Goal: Task Accomplishment & Management: Manage account settings

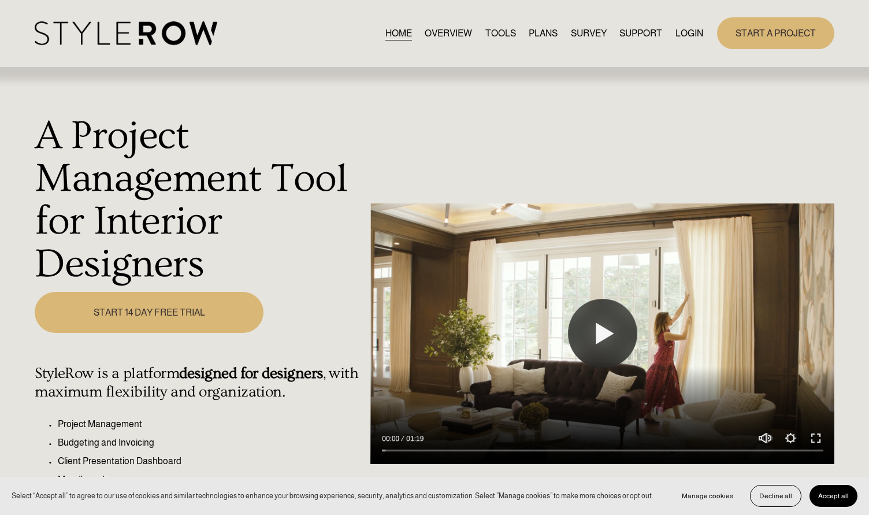
click at [688, 37] on link "LOGIN" at bounding box center [689, 33] width 28 height 16
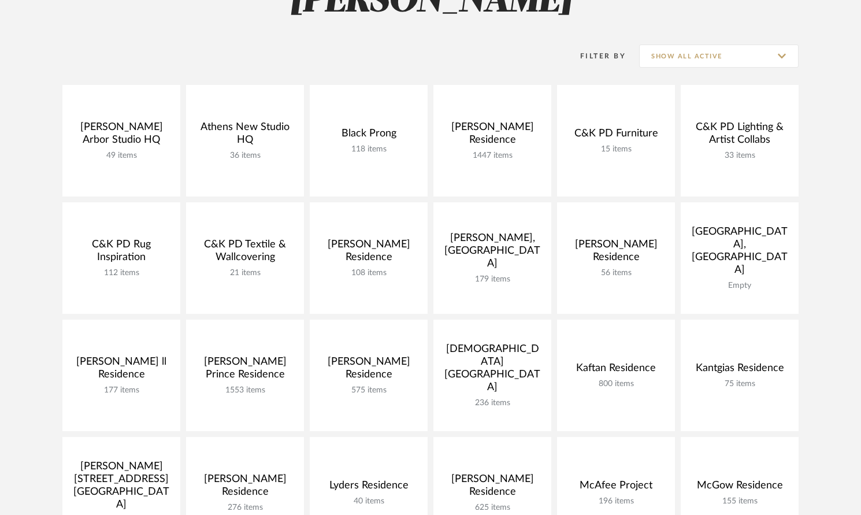
scroll to position [133, 0]
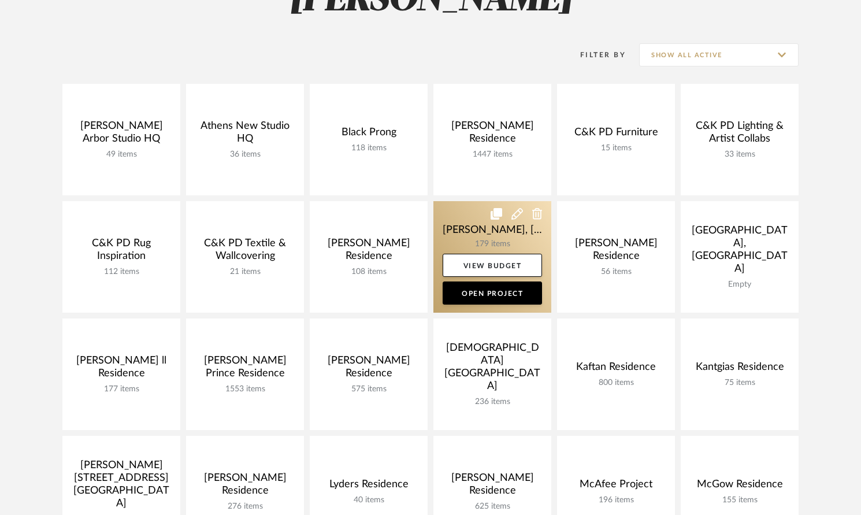
click at [462, 235] on link at bounding box center [492, 257] width 118 height 112
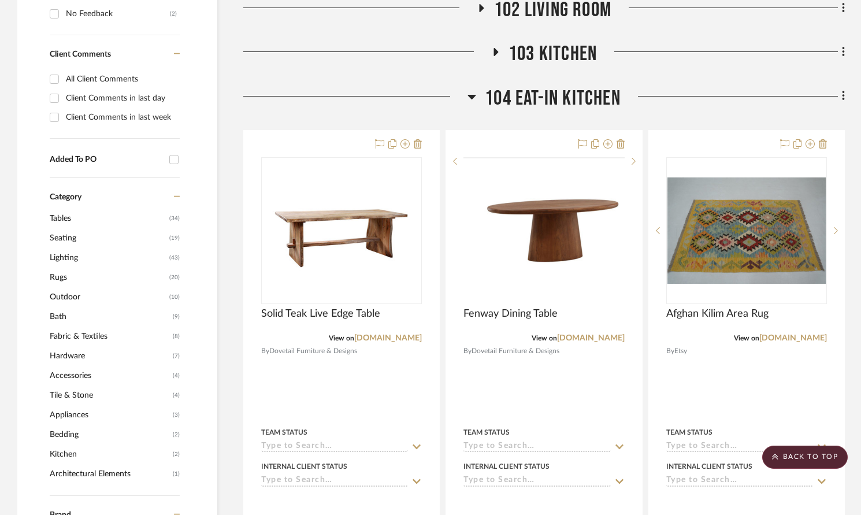
scroll to position [556, 0]
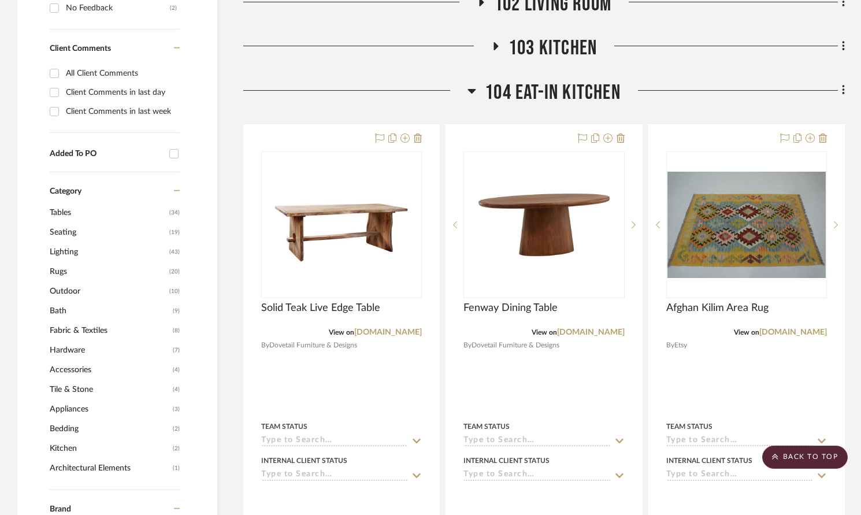
click at [471, 89] on icon at bounding box center [472, 91] width 8 height 5
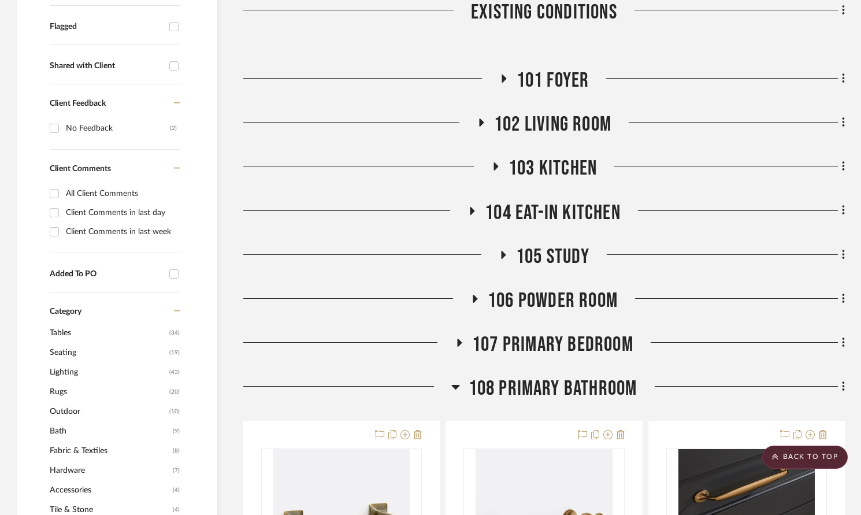
scroll to position [411, 0]
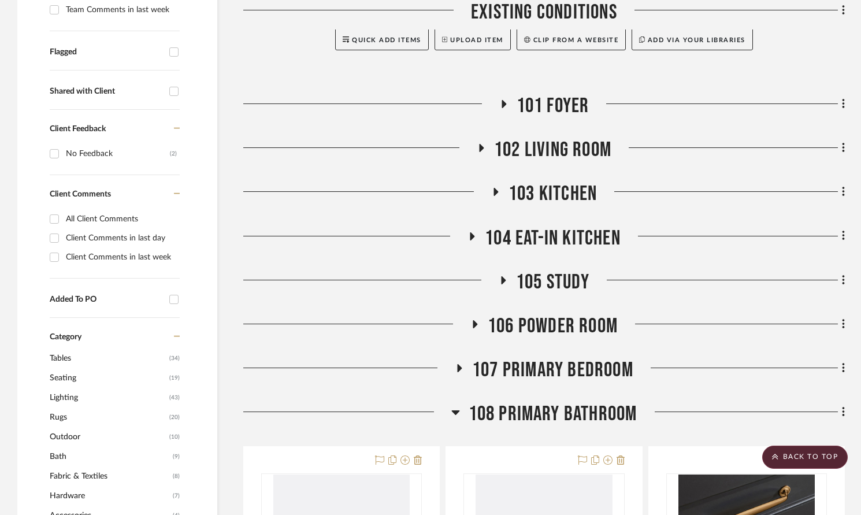
click at [501, 138] on span "102 Living Room" at bounding box center [552, 150] width 117 height 25
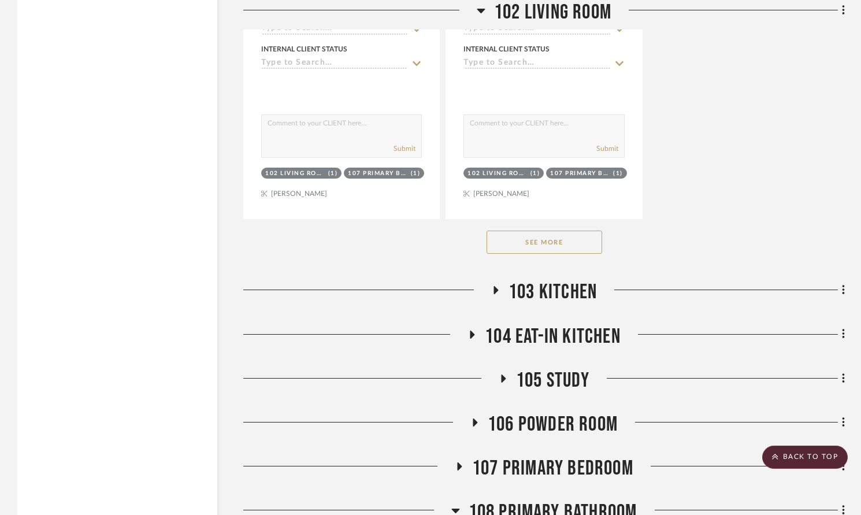
scroll to position [1924, 0]
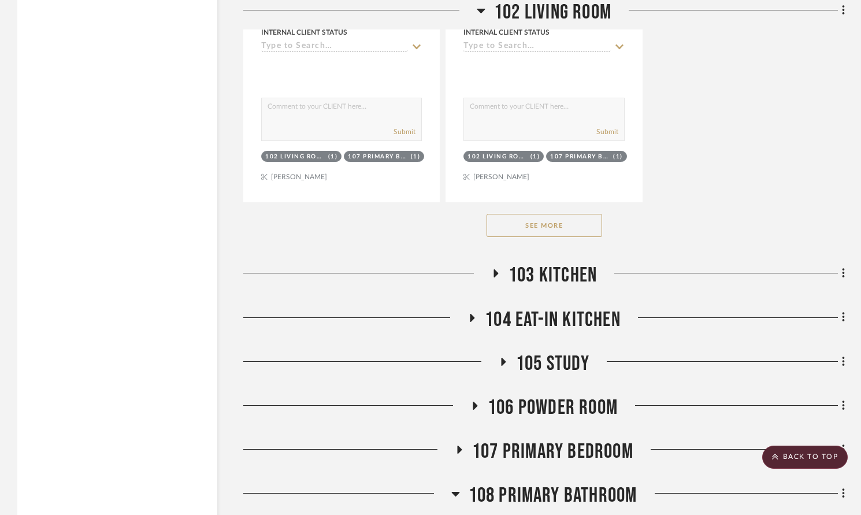
click at [541, 214] on button "See More" at bounding box center [544, 225] width 116 height 23
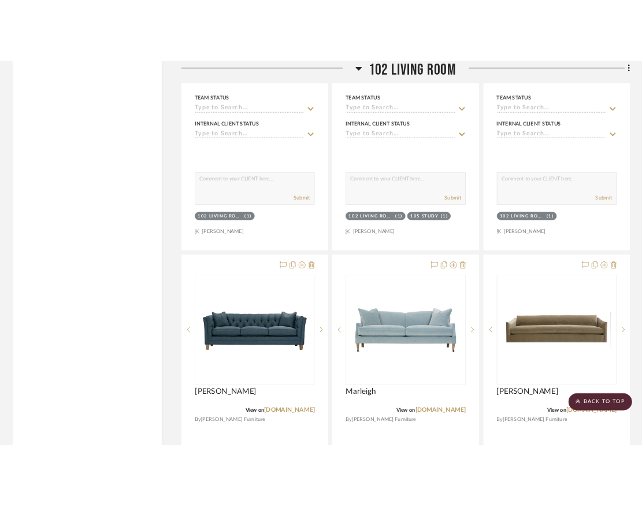
scroll to position [4442, 0]
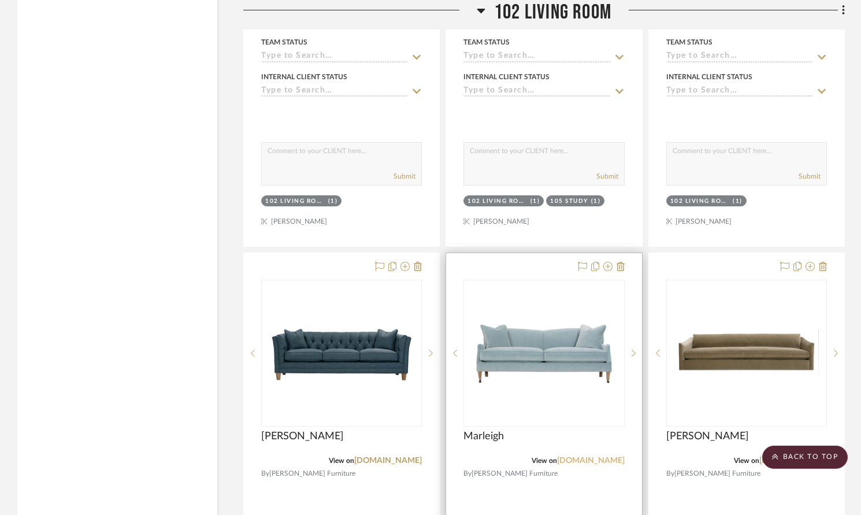
click at [592, 456] on link "[DOMAIN_NAME]" at bounding box center [591, 460] width 68 height 8
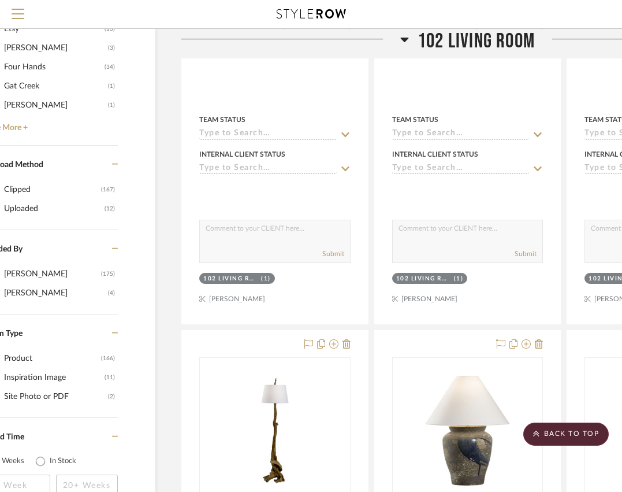
scroll to position [0, 62]
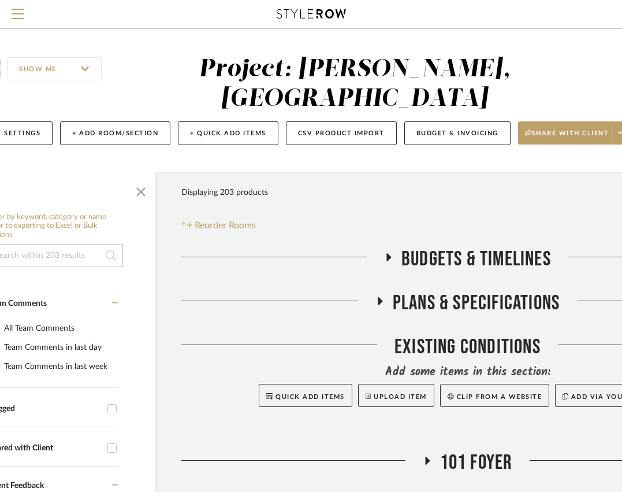
click at [424, 291] on span "Plans & Specifications" at bounding box center [476, 303] width 167 height 25
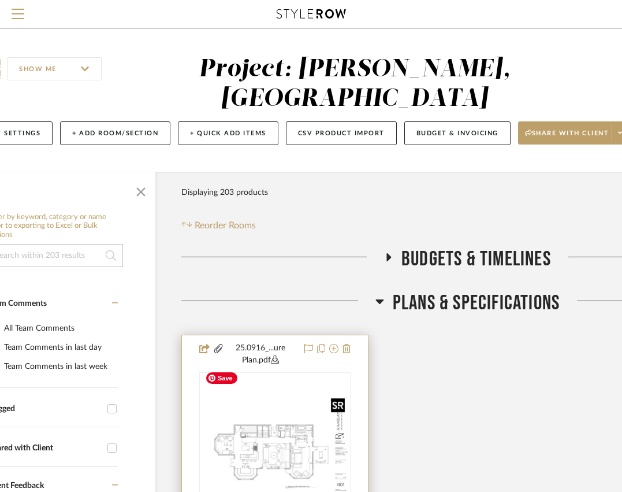
click at [0, 0] on img at bounding box center [0, 0] width 0 height 0
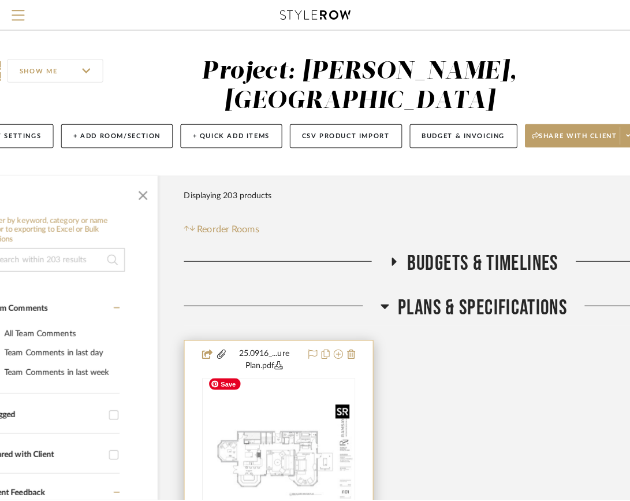
scroll to position [0, 0]
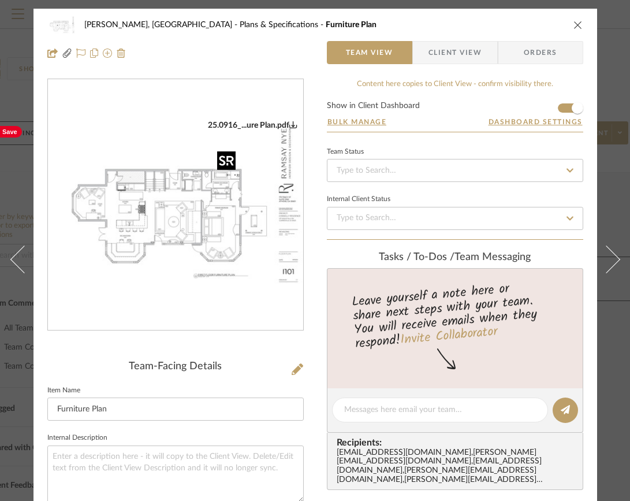
click at [202, 228] on img "0" at bounding box center [175, 205] width 255 height 170
click at [576, 25] on icon "close" at bounding box center [578, 24] width 9 height 9
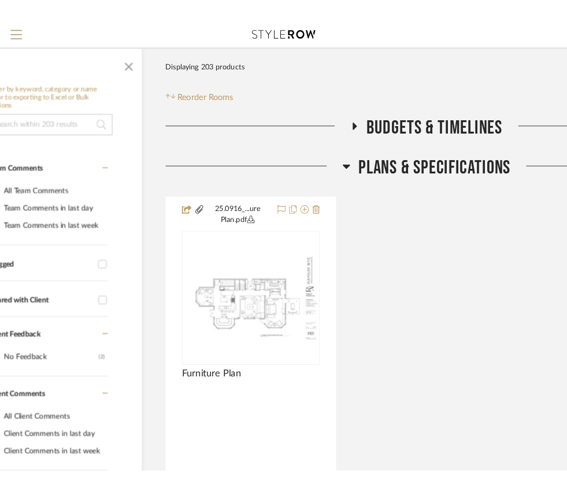
scroll to position [144, 62]
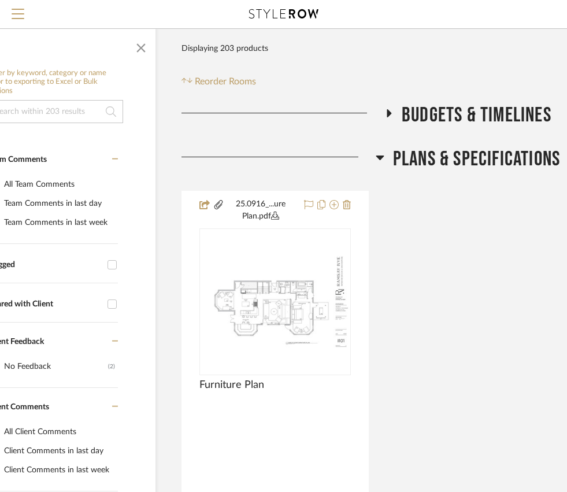
click at [379, 155] on icon at bounding box center [380, 157] width 8 height 5
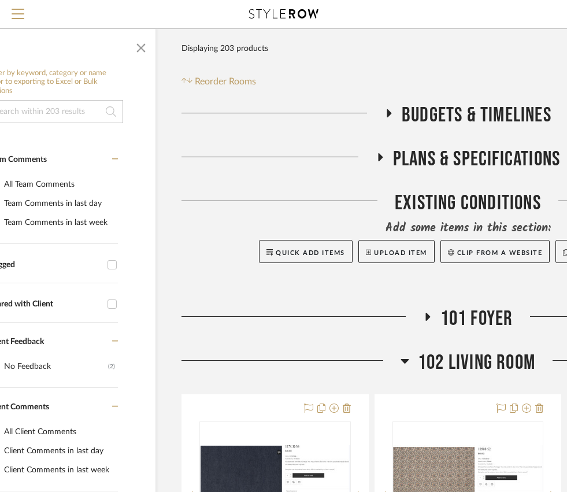
scroll to position [253, 62]
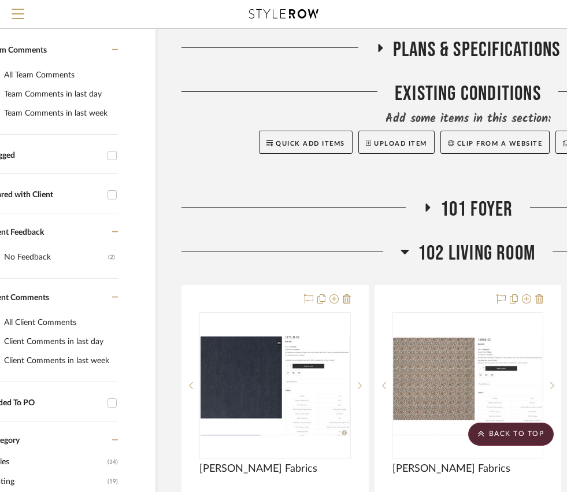
click at [405, 244] on icon at bounding box center [404, 251] width 9 height 14
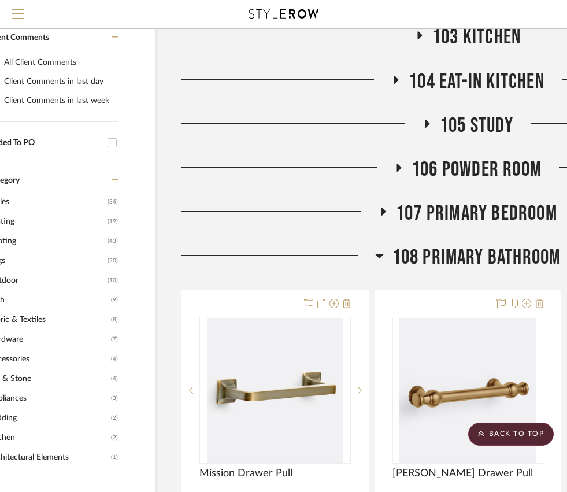
scroll to position [514, 62]
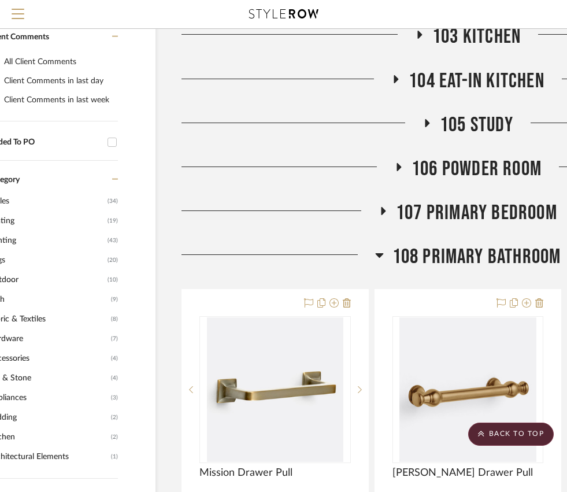
click at [376, 248] on icon at bounding box center [379, 255] width 9 height 14
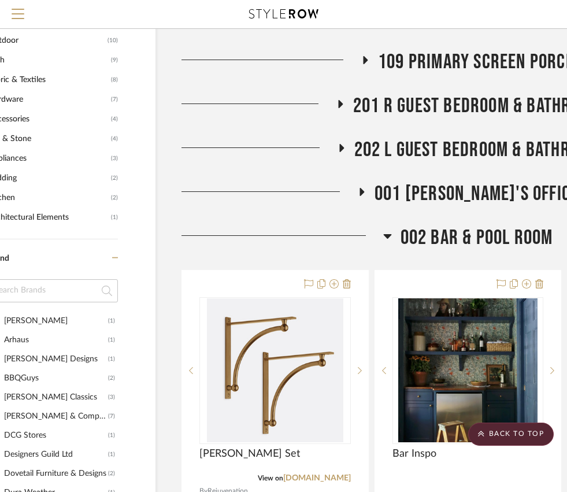
scroll to position [753, 62]
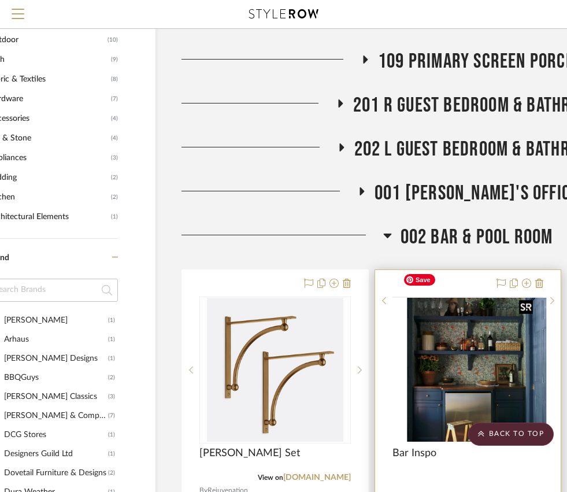
click at [0, 0] on img at bounding box center [0, 0] width 0 height 0
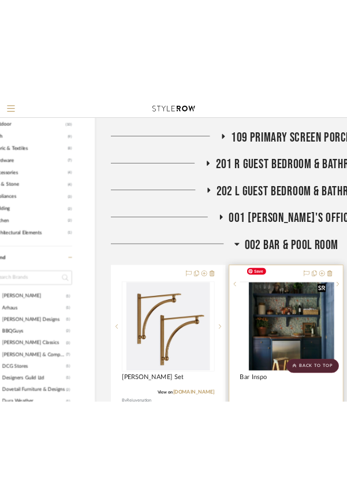
scroll to position [0, 0]
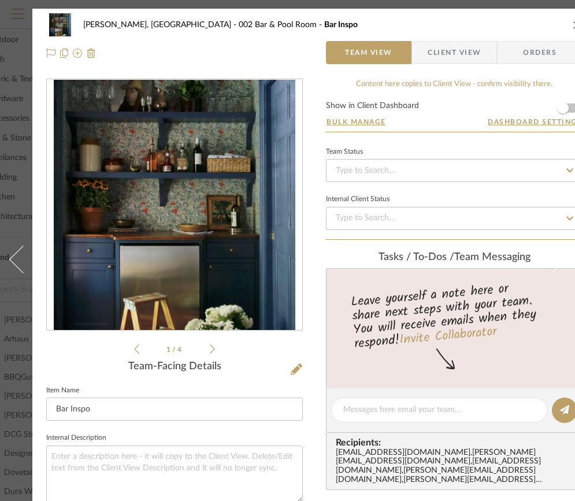
click at [211, 347] on icon at bounding box center [212, 349] width 5 height 10
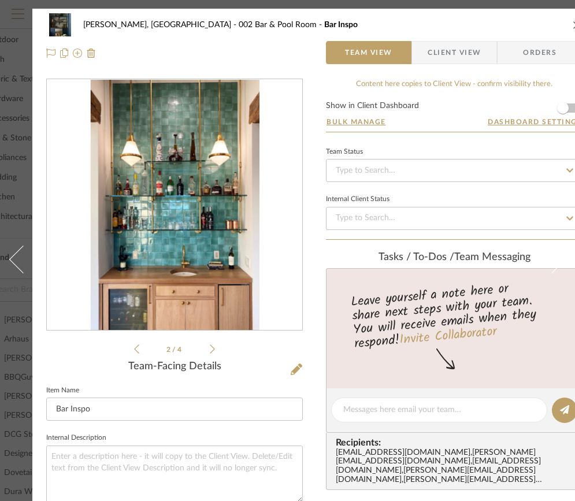
click at [211, 347] on icon at bounding box center [212, 349] width 5 height 10
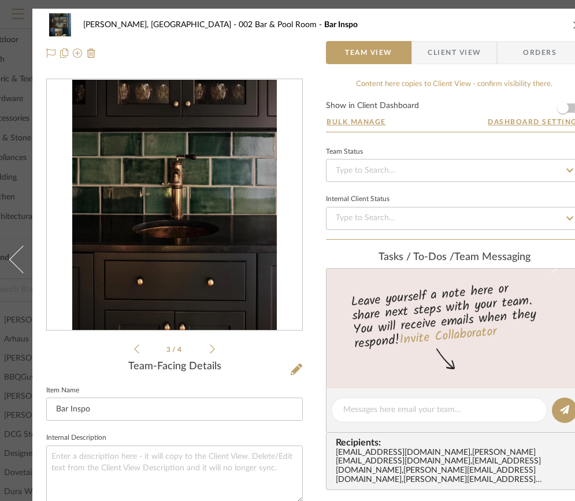
click at [211, 347] on icon at bounding box center [212, 349] width 5 height 10
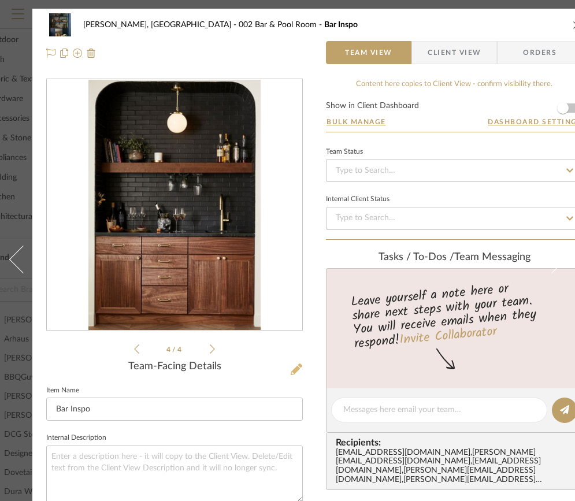
click at [298, 367] on icon at bounding box center [297, 369] width 12 height 12
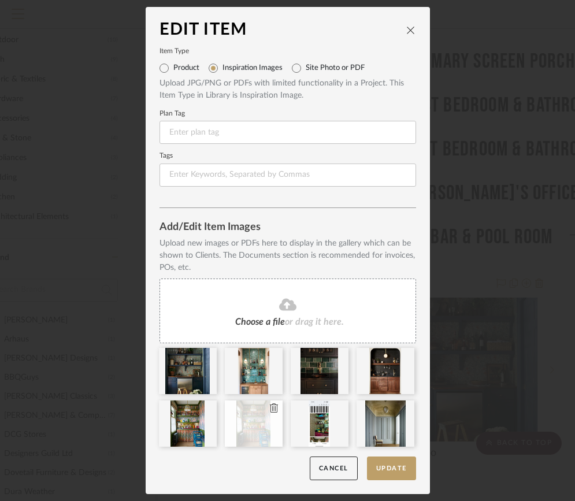
click at [270, 408] on icon at bounding box center [274, 407] width 8 height 9
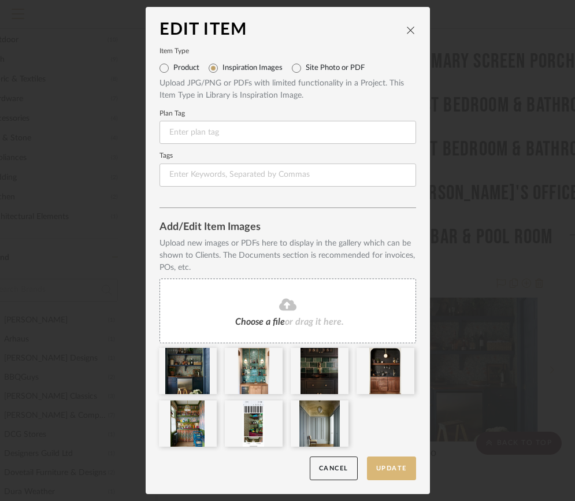
click at [388, 464] on button "Update" at bounding box center [391, 468] width 49 height 24
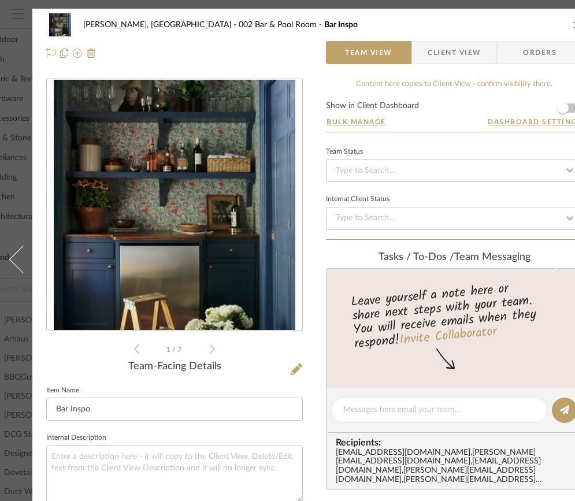
click at [209, 347] on li "1 / 7" at bounding box center [174, 349] width 70 height 14
click at [212, 348] on icon at bounding box center [212, 349] width 5 height 10
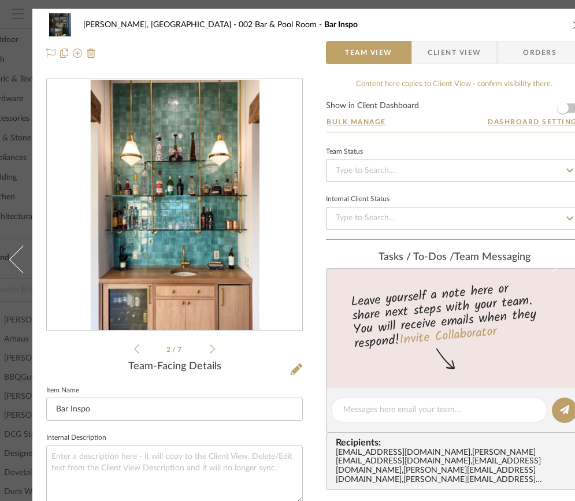
click at [212, 348] on icon at bounding box center [212, 349] width 5 height 10
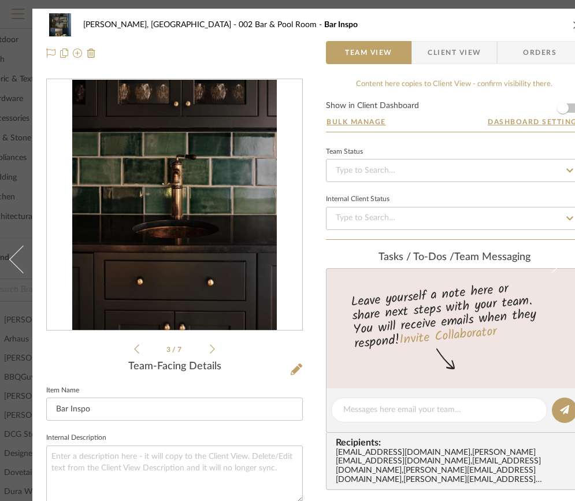
click at [212, 348] on icon at bounding box center [212, 349] width 5 height 10
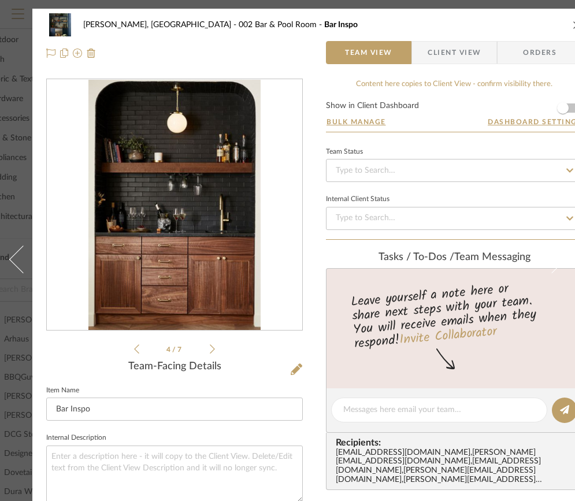
click at [212, 348] on icon at bounding box center [212, 349] width 5 height 10
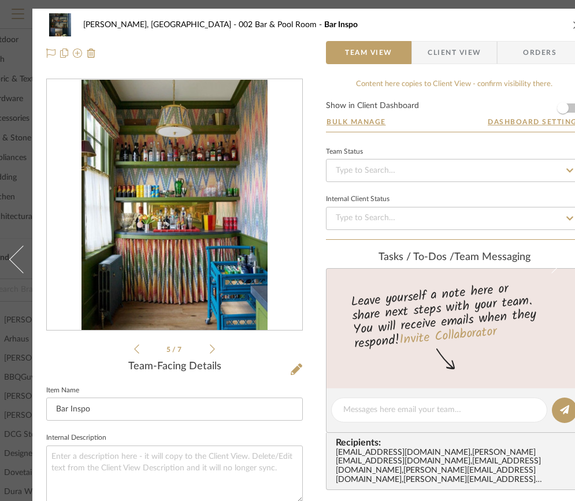
click at [212, 348] on icon at bounding box center [212, 349] width 5 height 10
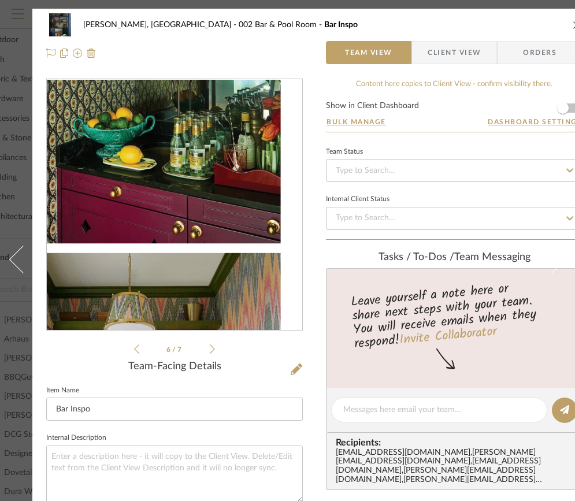
click at [189, 262] on img "5" at bounding box center [175, 205] width 116 height 251
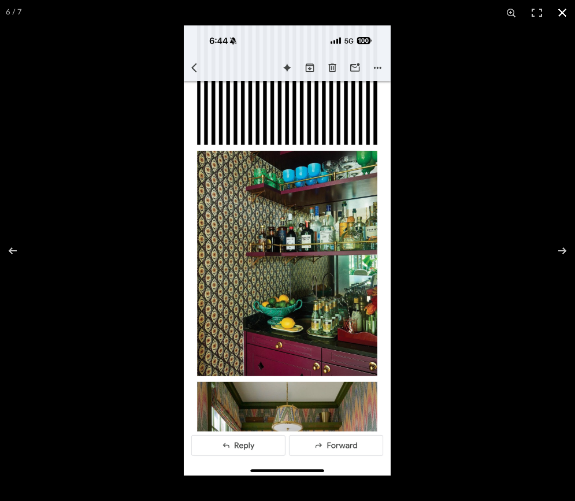
click at [564, 12] on button at bounding box center [561, 12] width 25 height 25
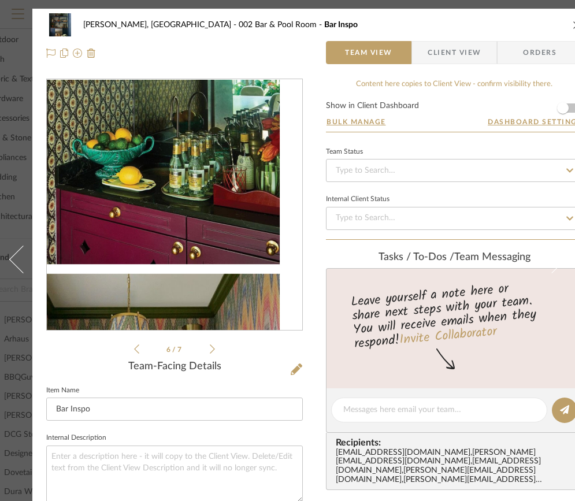
click at [209, 255] on img "5" at bounding box center [175, 205] width 116 height 251
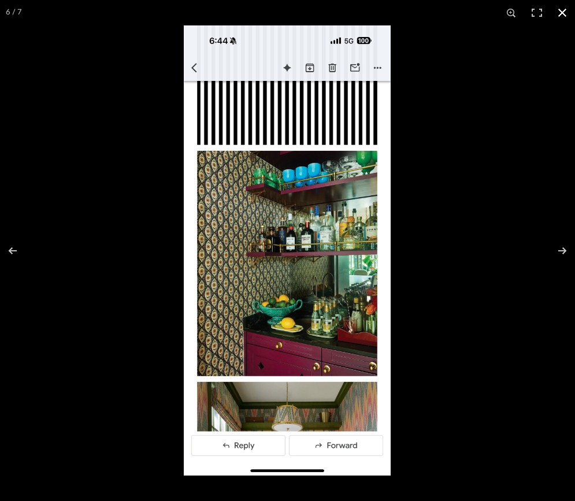
click at [562, 10] on button at bounding box center [561, 12] width 25 height 25
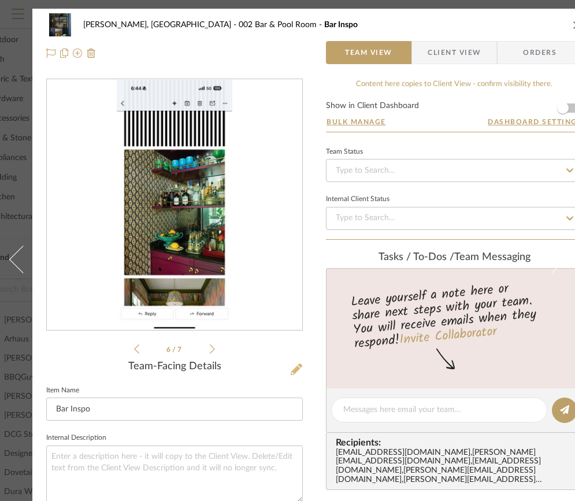
click at [297, 370] on icon at bounding box center [297, 369] width 12 height 12
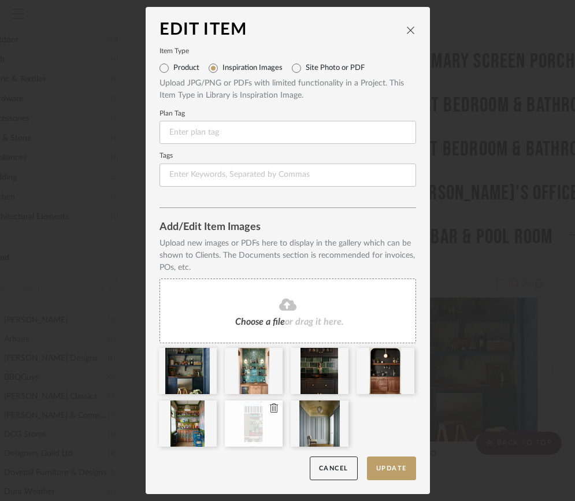
click at [270, 407] on icon at bounding box center [274, 407] width 8 height 9
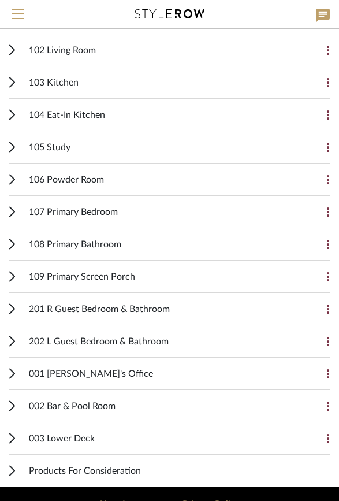
scroll to position [276, 0]
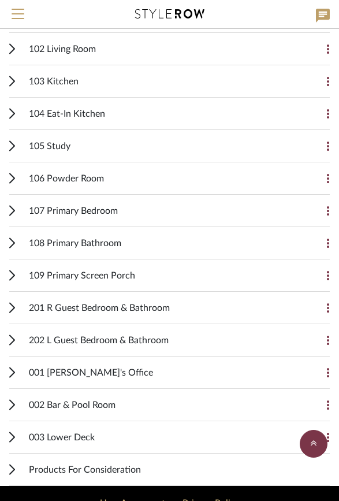
click at [16, 403] on div "002 Bar & Pool Room Add Item" at bounding box center [169, 405] width 321 height 32
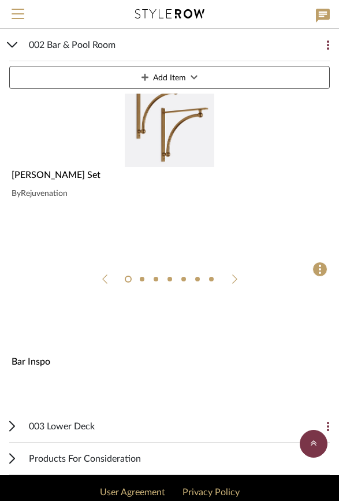
scroll to position [690, 0]
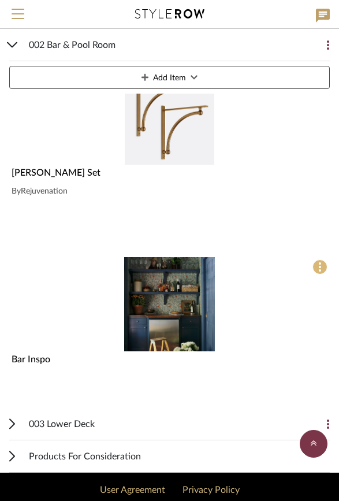
click at [318, 268] on span at bounding box center [320, 266] width 15 height 15
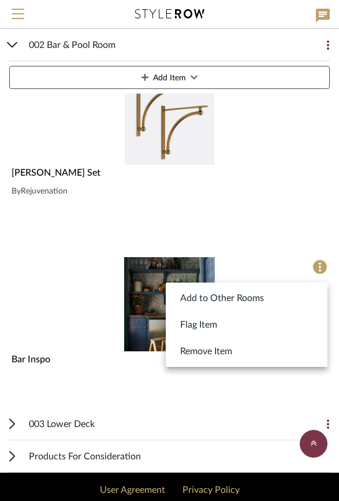
click at [137, 318] on div at bounding box center [169, 250] width 339 height 501
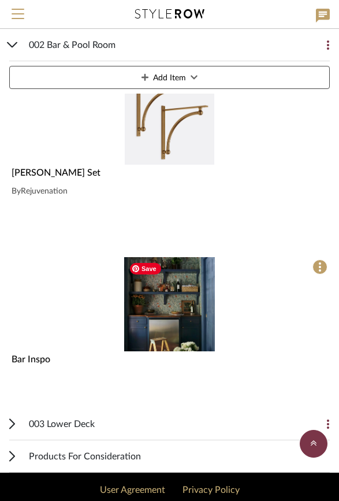
click at [137, 318] on img "0" at bounding box center [169, 304] width 91 height 94
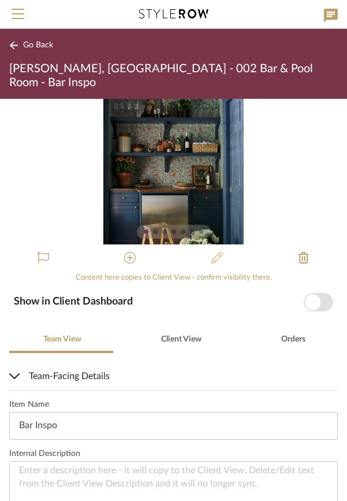
click at [211, 252] on icon at bounding box center [217, 258] width 12 height 12
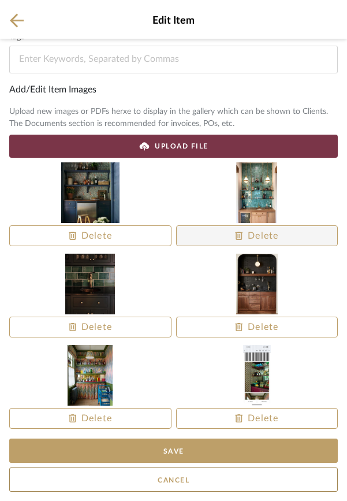
scroll to position [250, 0]
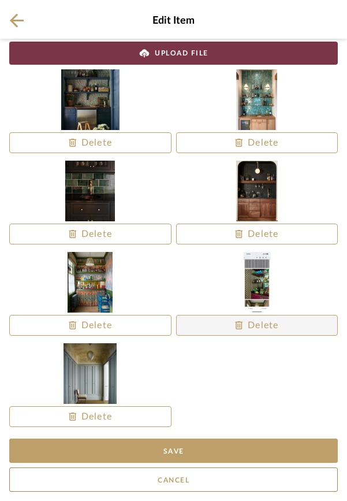
click at [248, 327] on span "Delete" at bounding box center [257, 325] width 44 height 14
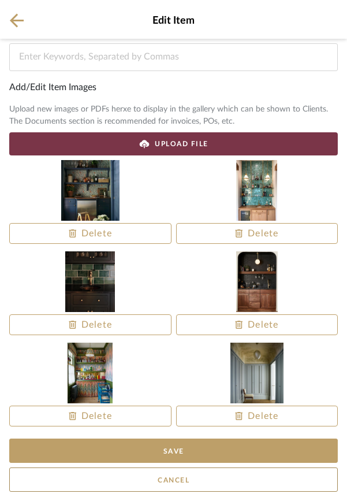
scroll to position [158, 0]
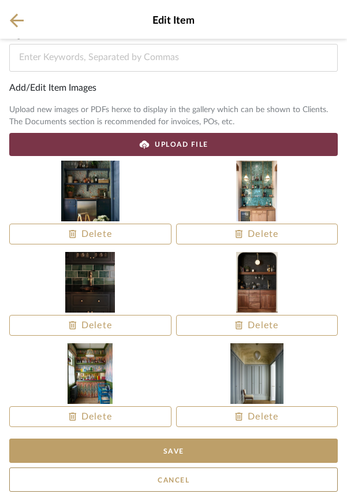
click at [184, 143] on span "UPLOAD FILE" at bounding box center [182, 144] width 54 height 10
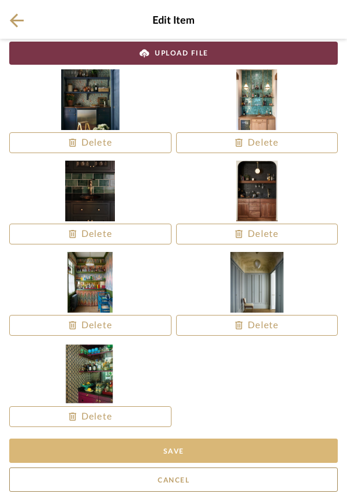
click at [184, 451] on button "Save" at bounding box center [173, 451] width 329 height 24
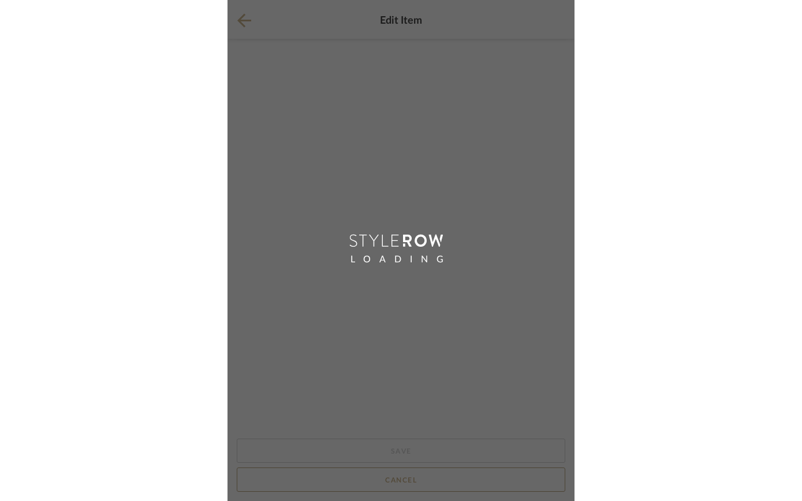
scroll to position [0, 0]
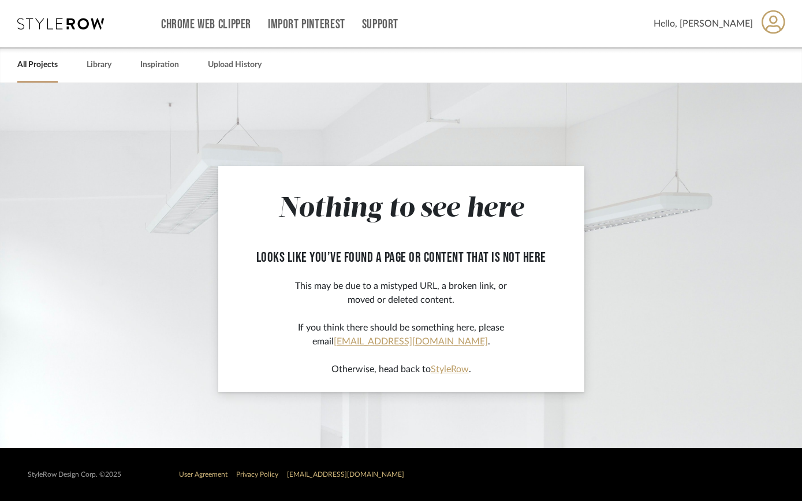
click at [37, 70] on link "All Projects" at bounding box center [37, 65] width 40 height 16
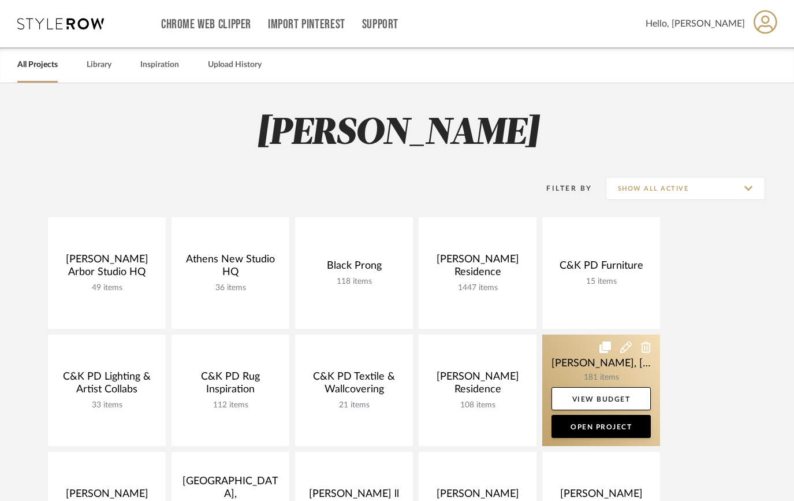
click at [585, 363] on link at bounding box center [601, 391] width 118 height 112
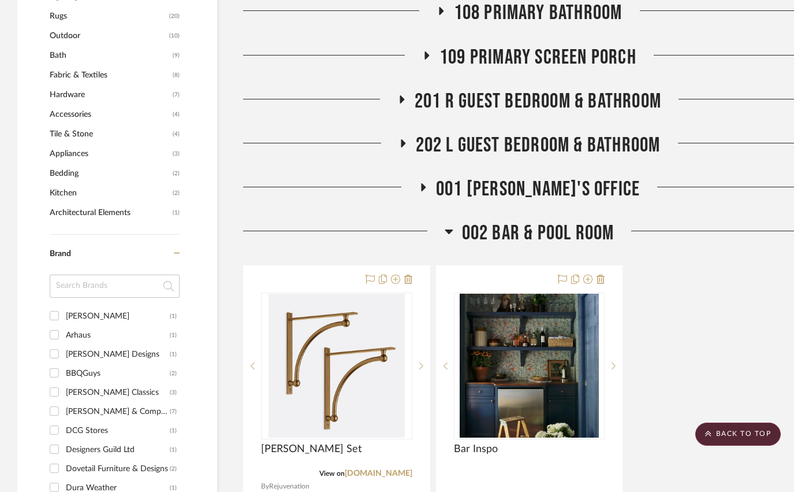
scroll to position [834, 0]
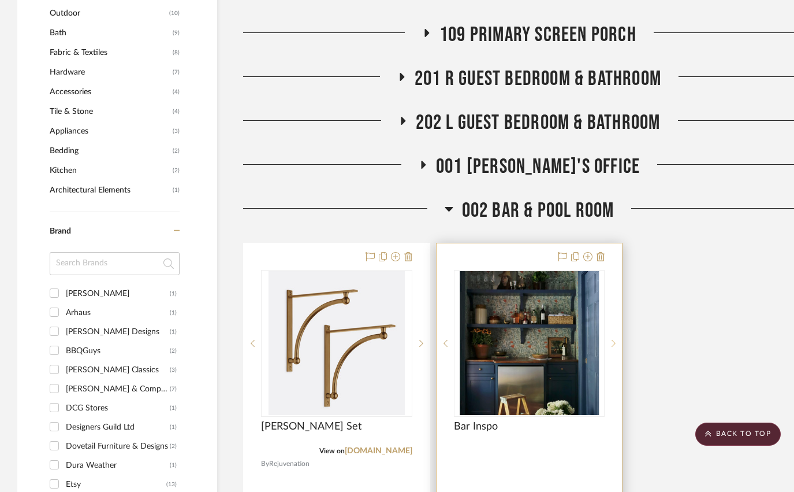
click at [615, 339] on icon at bounding box center [614, 343] width 4 height 8
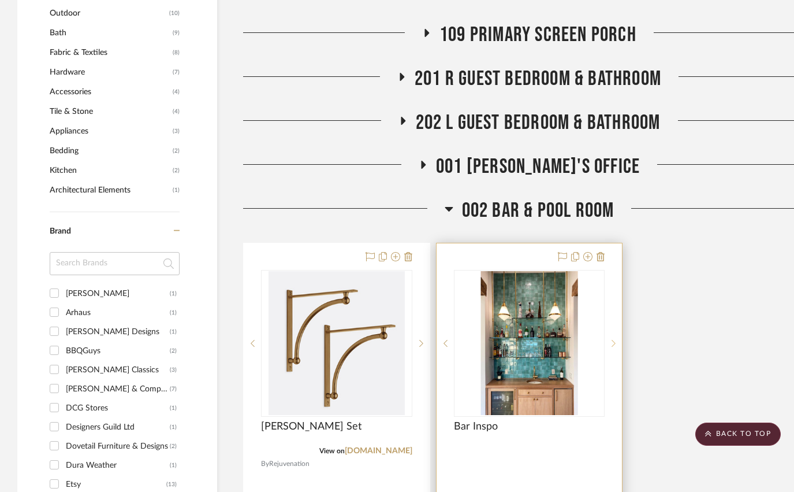
click at [615, 339] on icon at bounding box center [614, 343] width 4 height 8
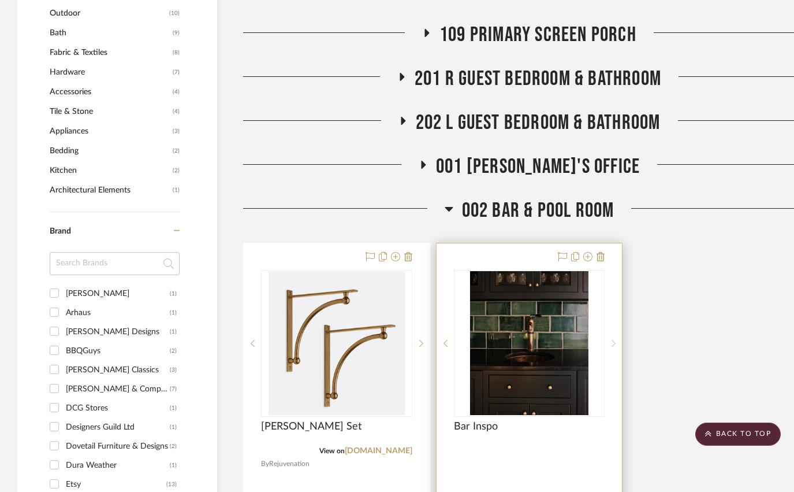
click at [615, 339] on icon at bounding box center [614, 343] width 4 height 8
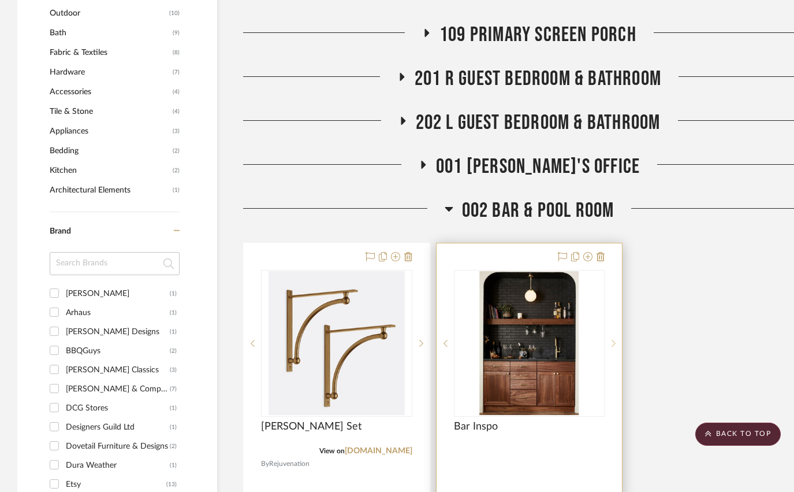
click at [615, 339] on icon at bounding box center [614, 343] width 4 height 8
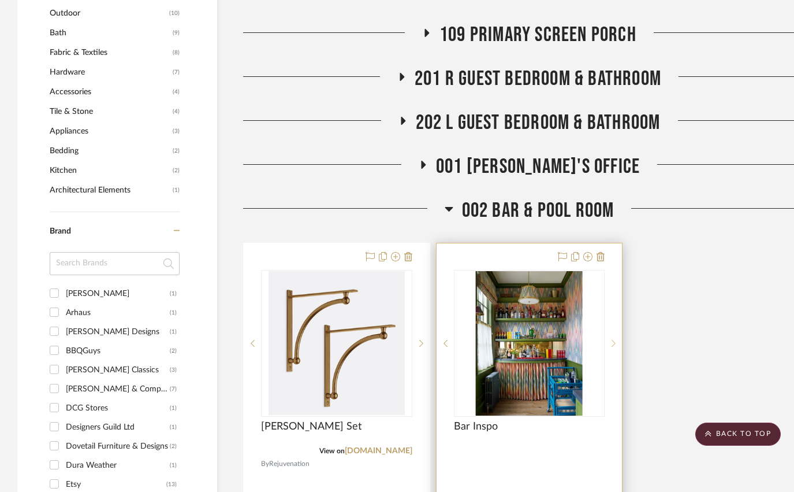
click at [615, 339] on icon at bounding box center [614, 343] width 4 height 8
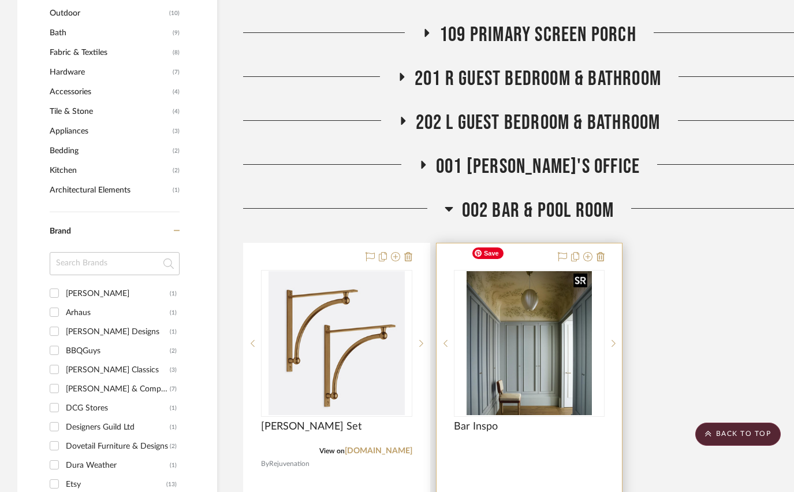
click at [567, 299] on img "5" at bounding box center [530, 343] width 126 height 144
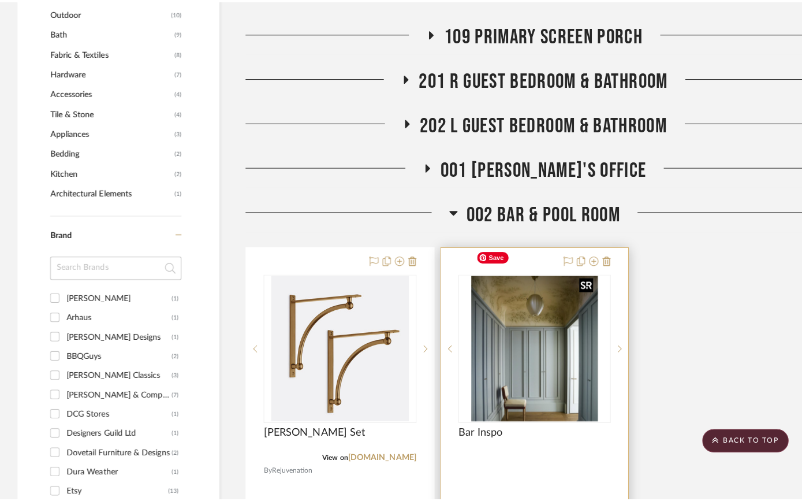
scroll to position [0, 0]
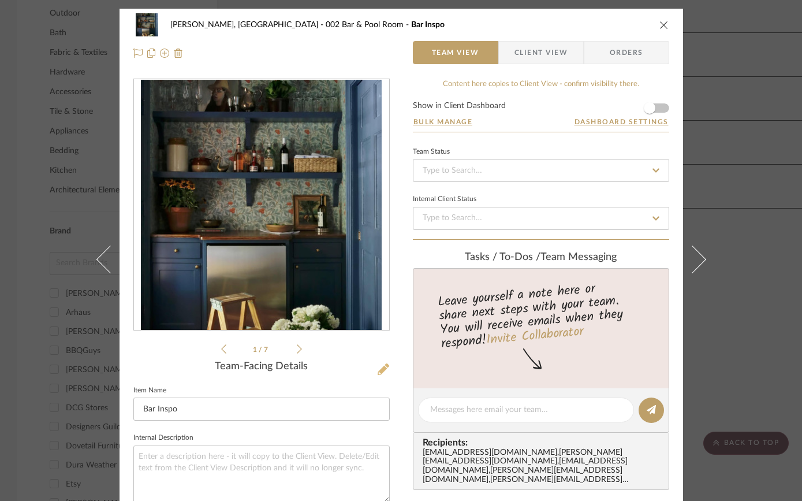
click at [379, 370] on icon at bounding box center [384, 369] width 12 height 12
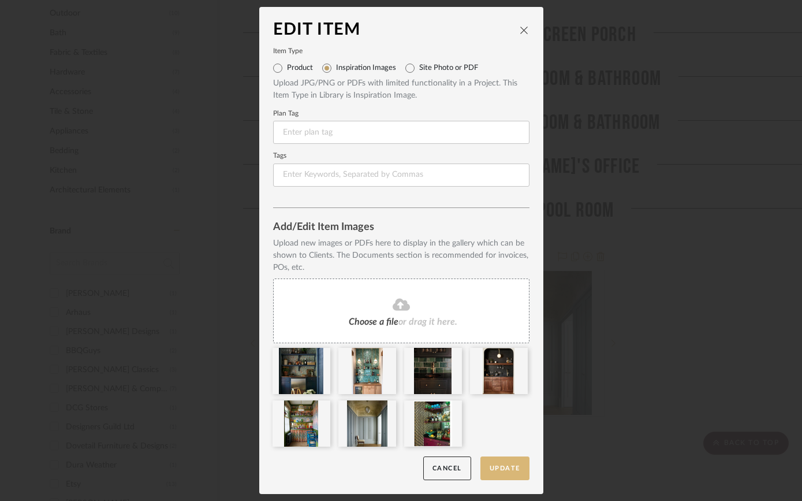
click at [486, 470] on button "Update" at bounding box center [505, 468] width 49 height 24
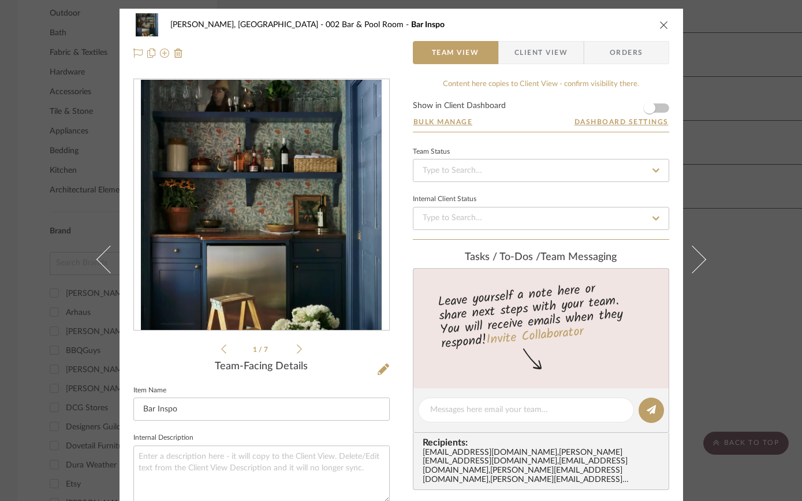
click at [292, 348] on li "1 / 7" at bounding box center [261, 349] width 70 height 14
click at [297, 348] on icon at bounding box center [299, 349] width 5 height 10
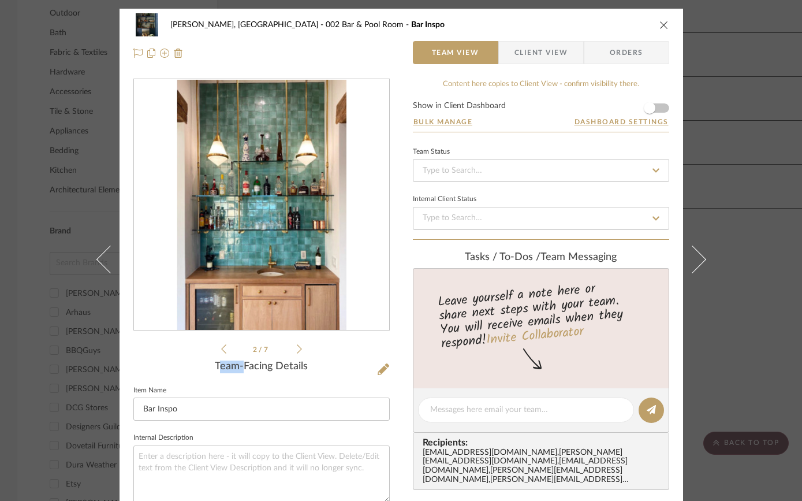
click at [297, 348] on icon at bounding box center [299, 349] width 5 height 10
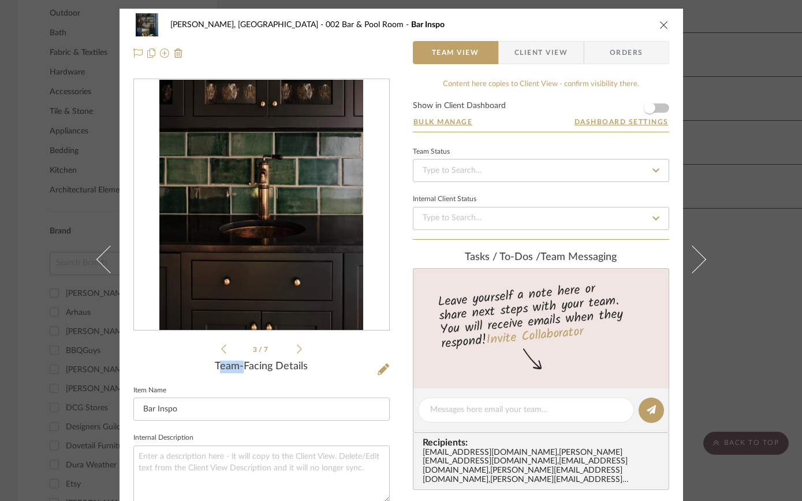
click at [297, 348] on icon at bounding box center [299, 349] width 5 height 10
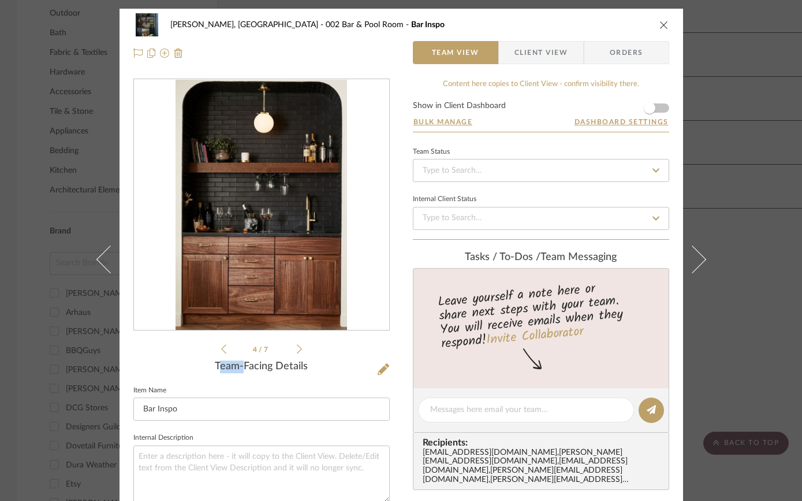
click at [297, 348] on icon at bounding box center [299, 349] width 5 height 10
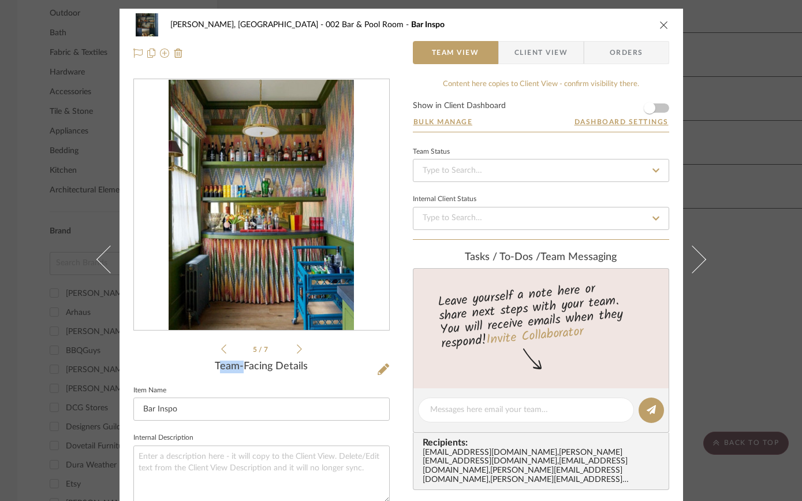
click at [297, 348] on icon at bounding box center [299, 349] width 5 height 10
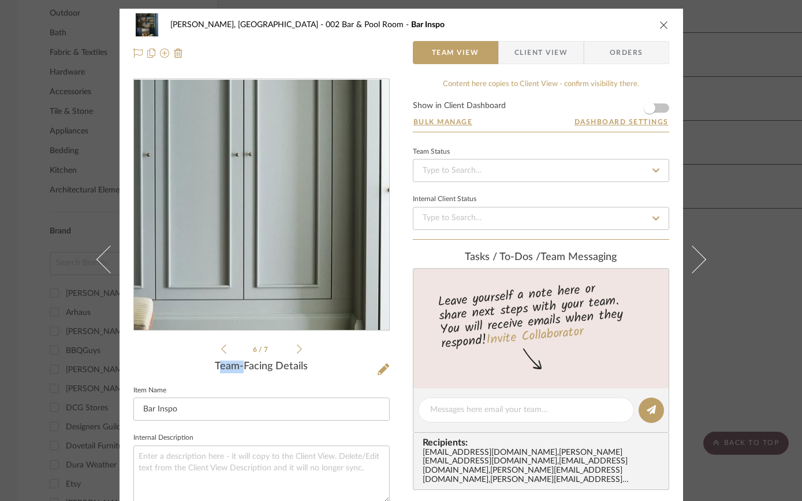
click at [279, 262] on img "5" at bounding box center [261, 205] width 219 height 251
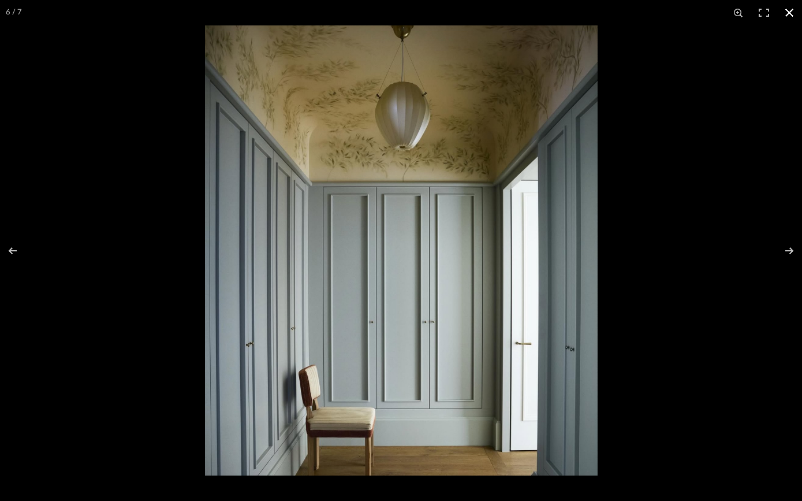
click at [789, 12] on button at bounding box center [789, 12] width 25 height 25
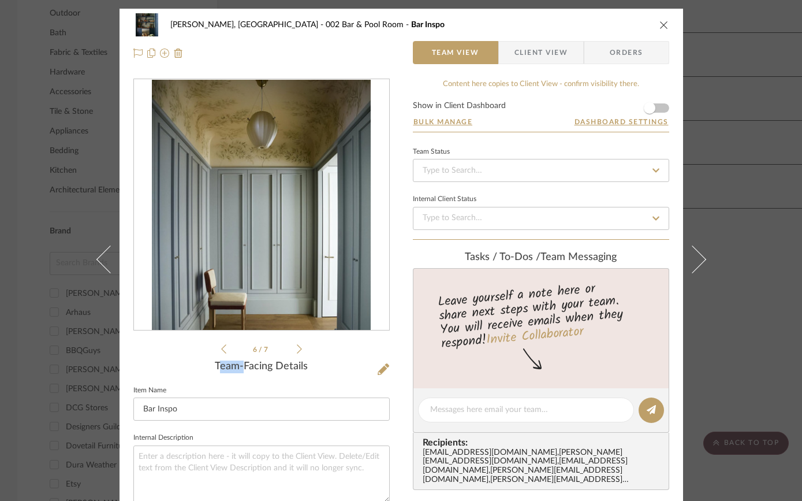
click at [660, 27] on icon "close" at bounding box center [664, 24] width 9 height 9
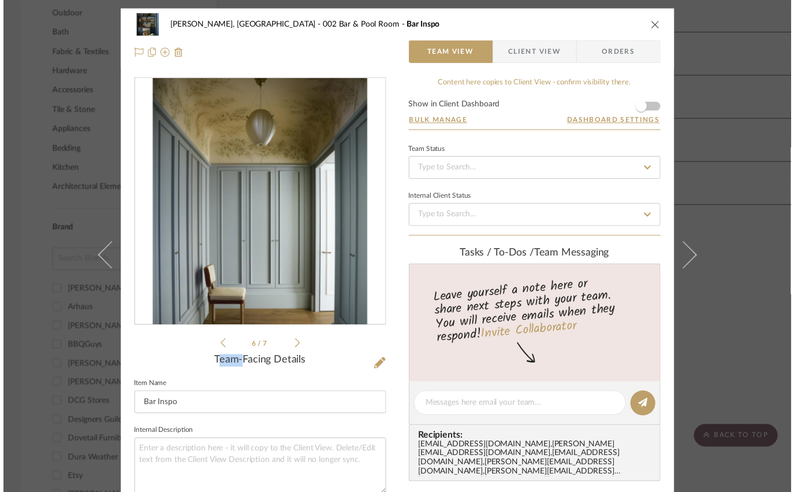
scroll to position [834, 0]
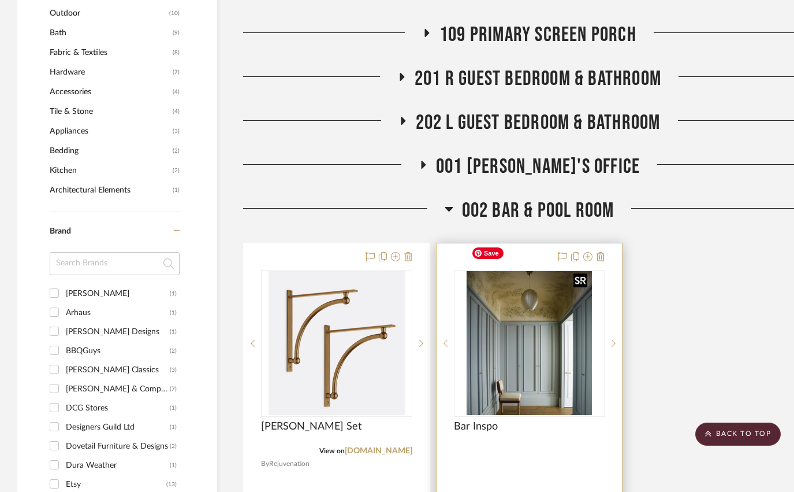
click at [559, 290] on img "5" at bounding box center [530, 343] width 126 height 144
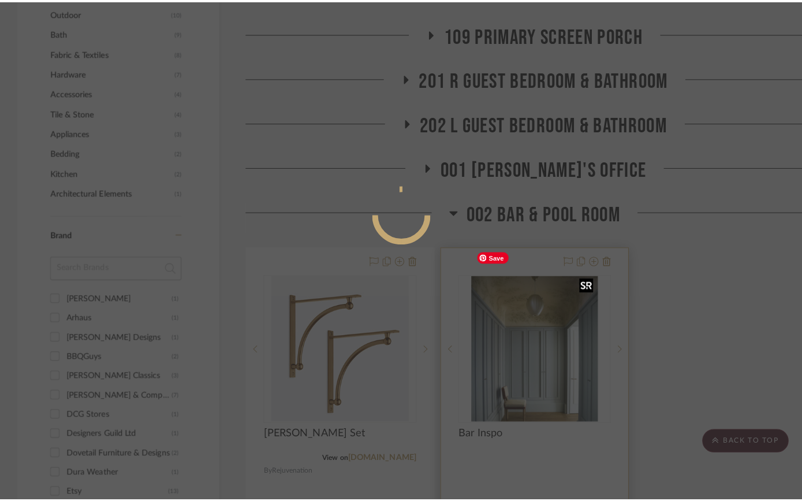
scroll to position [0, 0]
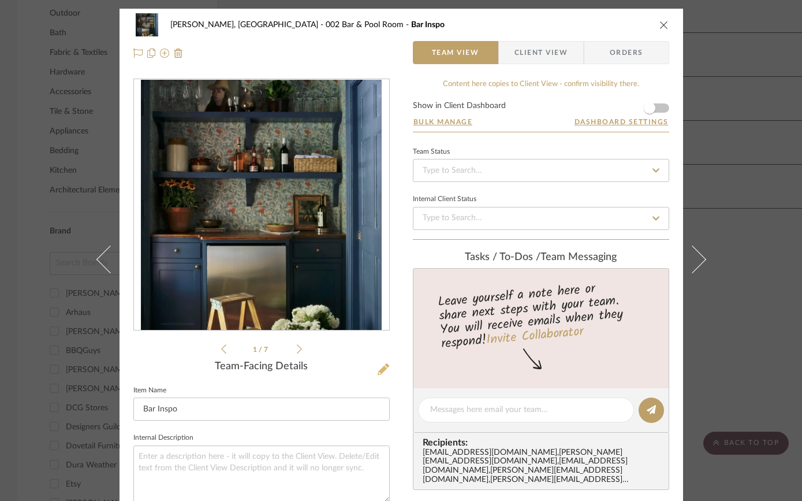
click at [378, 367] on icon at bounding box center [384, 369] width 12 height 12
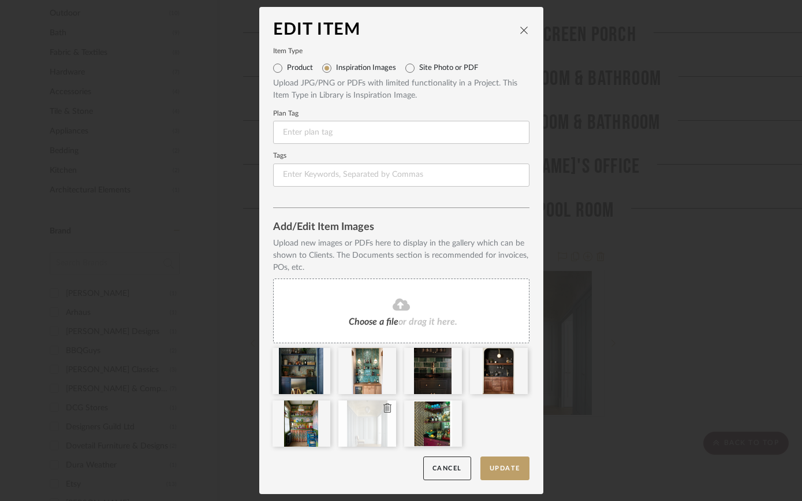
click at [384, 412] on icon at bounding box center [388, 407] width 8 height 9
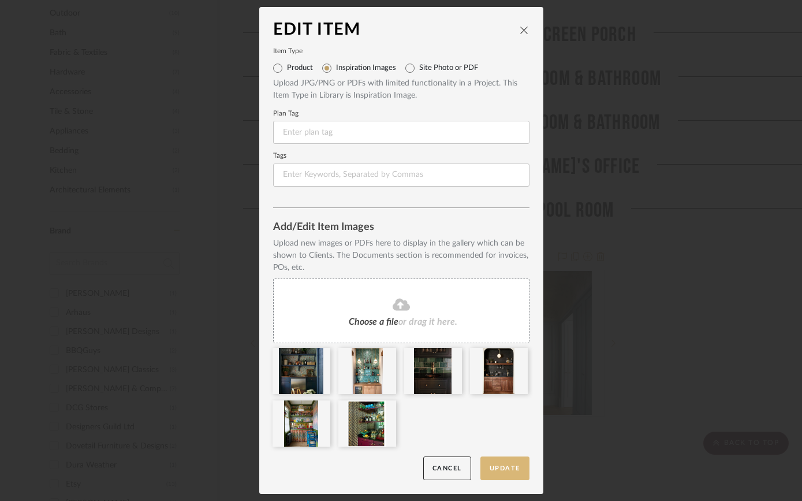
click at [503, 465] on button "Update" at bounding box center [505, 468] width 49 height 24
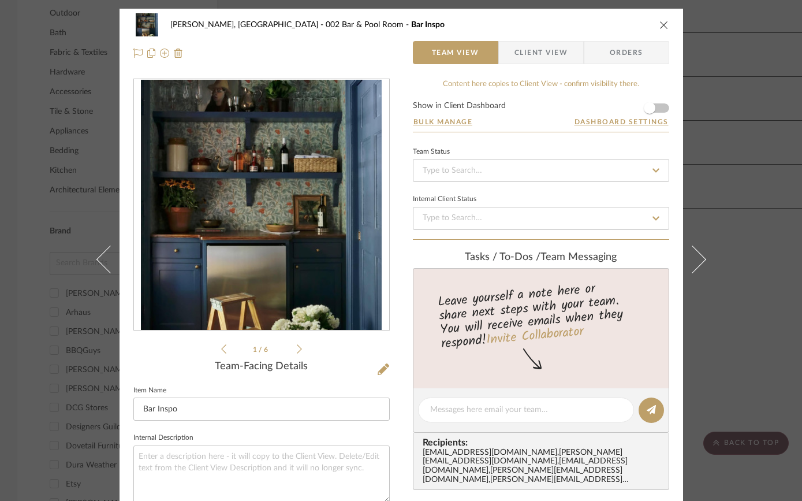
click at [661, 21] on icon "close" at bounding box center [664, 24] width 9 height 9
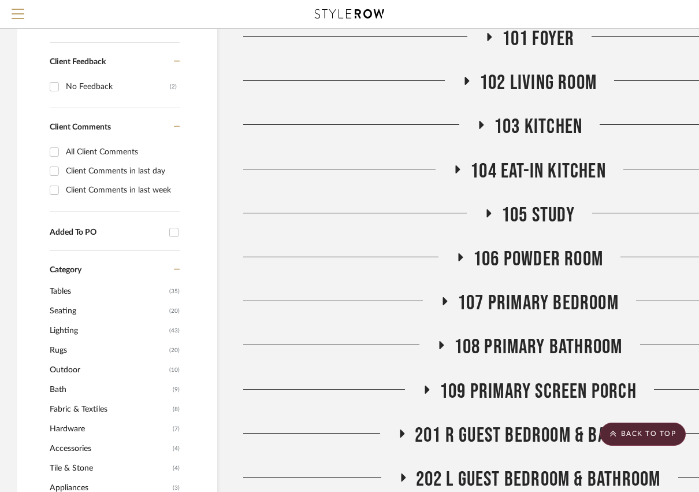
scroll to position [427, 0]
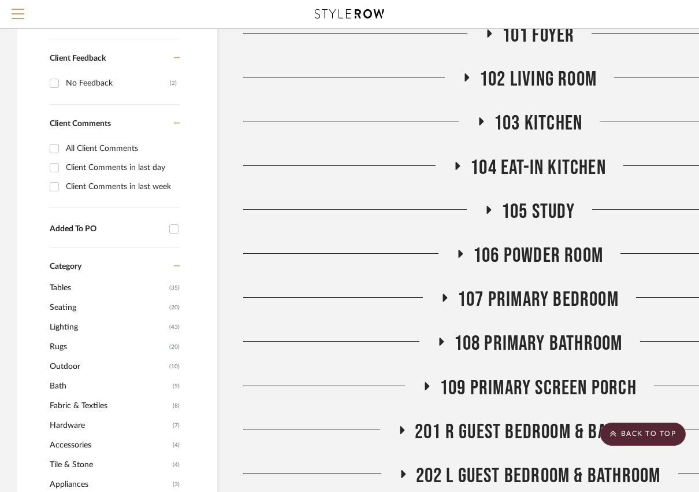
click at [534, 111] on span "103 Kitchen" at bounding box center [538, 123] width 88 height 25
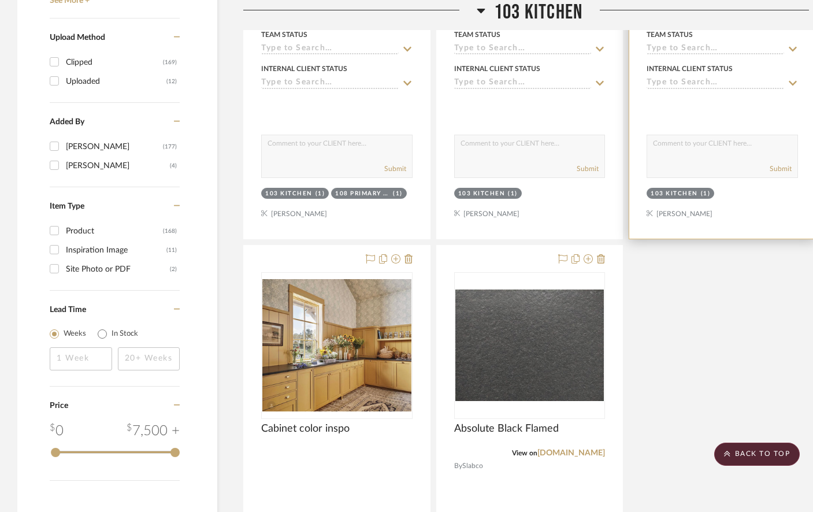
scroll to position [1424, 0]
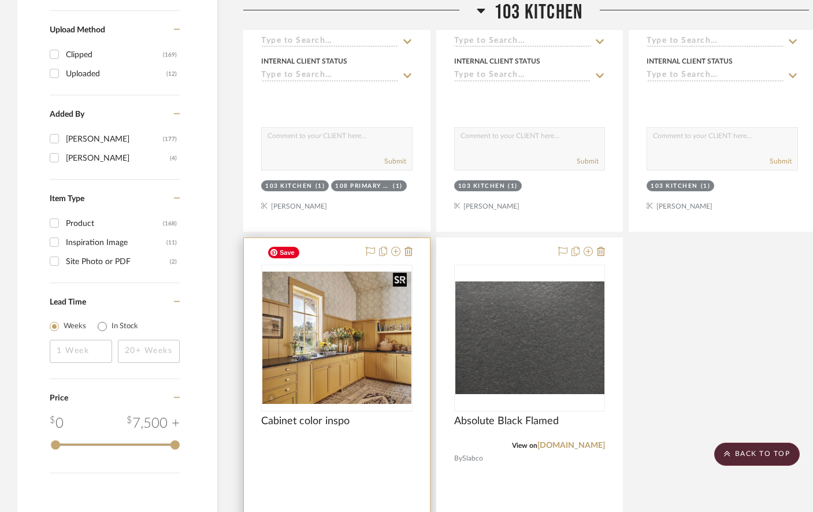
click at [0, 0] on img at bounding box center [0, 0] width 0 height 0
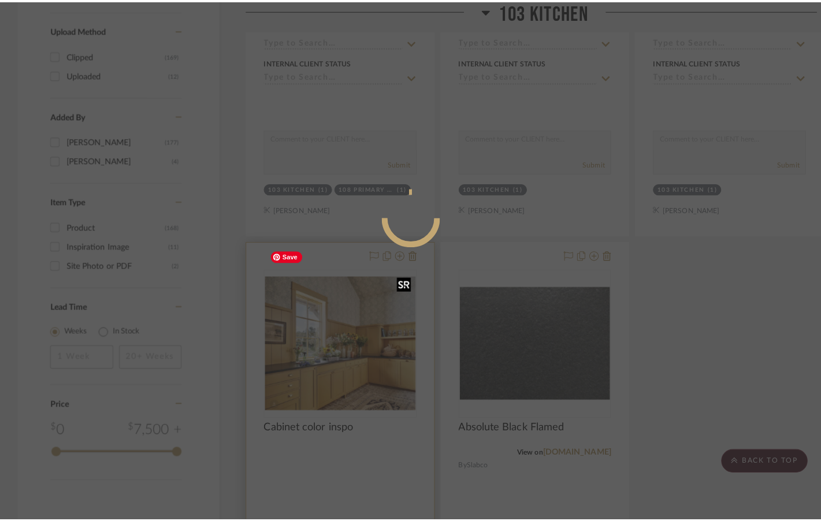
scroll to position [0, 0]
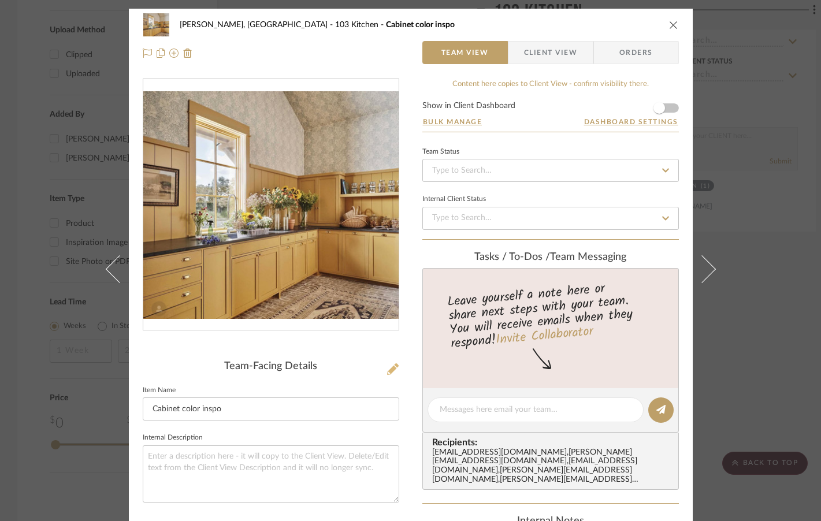
click at [388, 370] on icon at bounding box center [393, 369] width 12 height 12
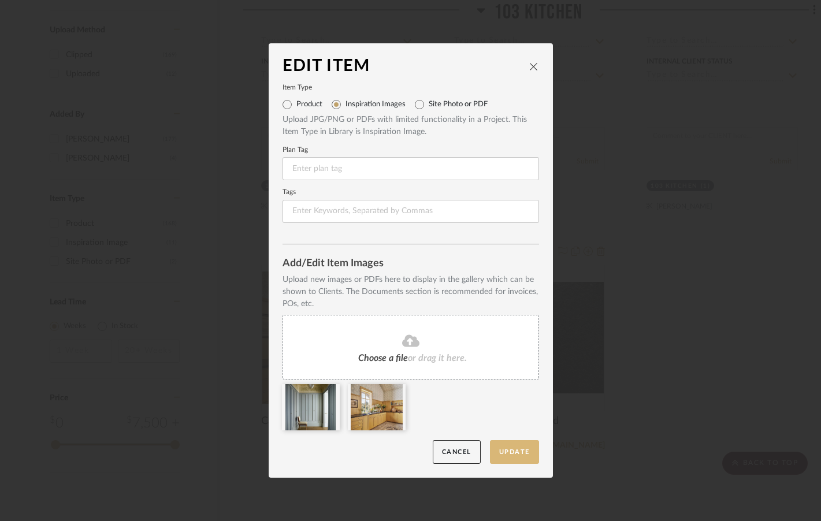
click at [518, 452] on button "Update" at bounding box center [514, 452] width 49 height 24
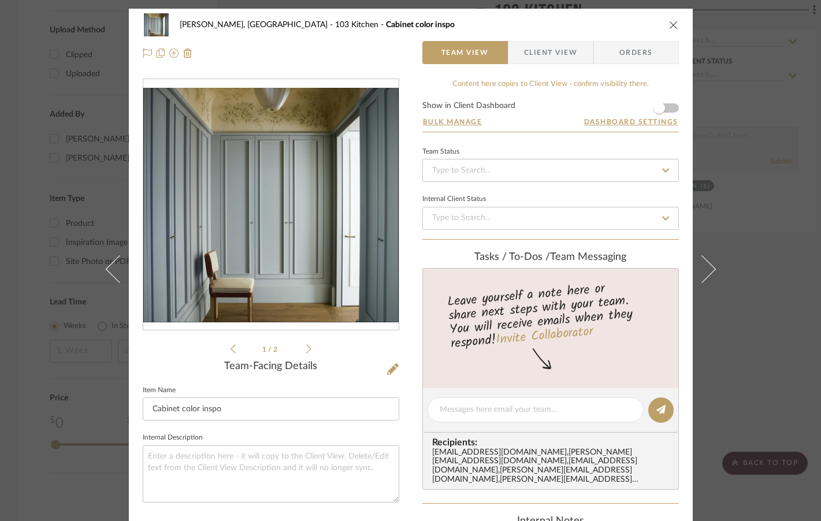
click at [669, 24] on icon "close" at bounding box center [673, 24] width 9 height 9
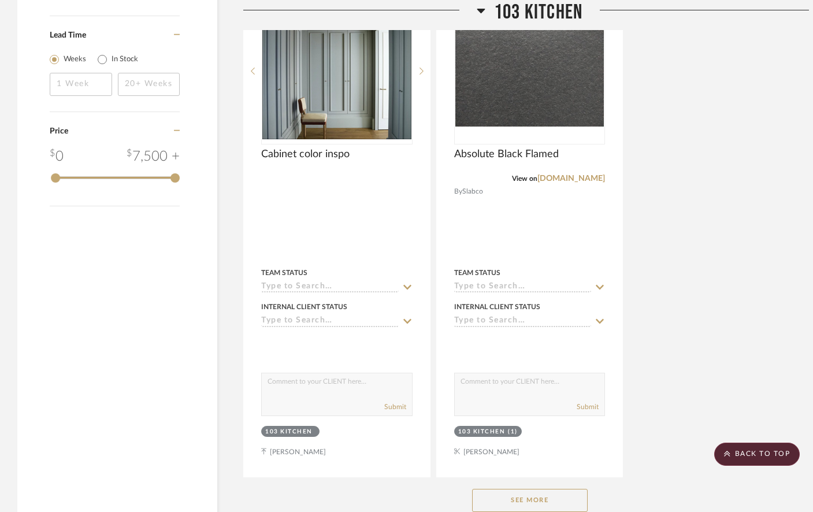
scroll to position [1695, 0]
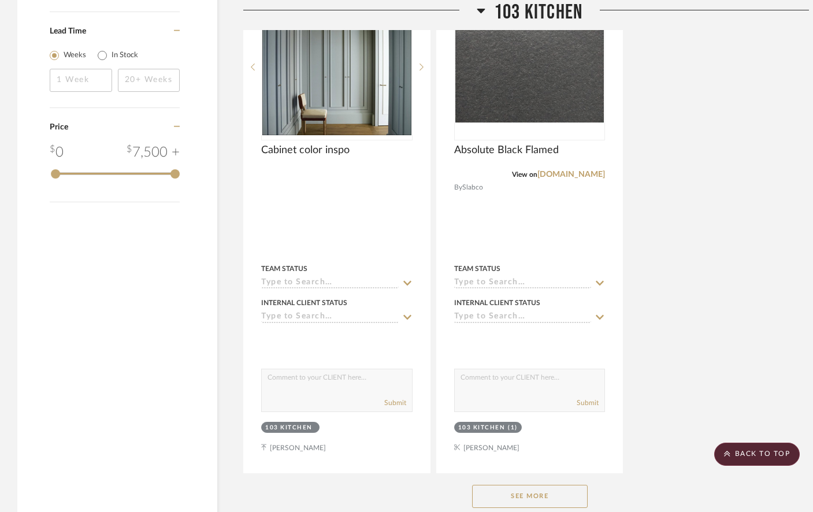
click at [534, 485] on button "See More" at bounding box center [530, 496] width 116 height 23
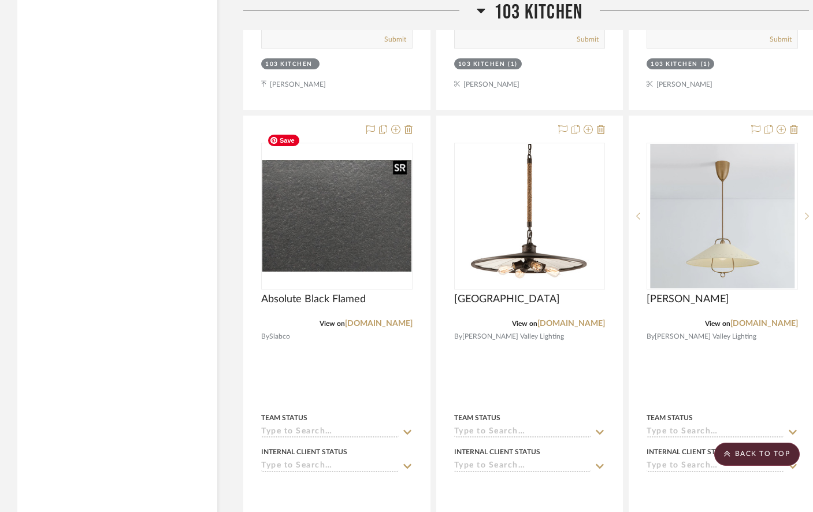
scroll to position [2060, 0]
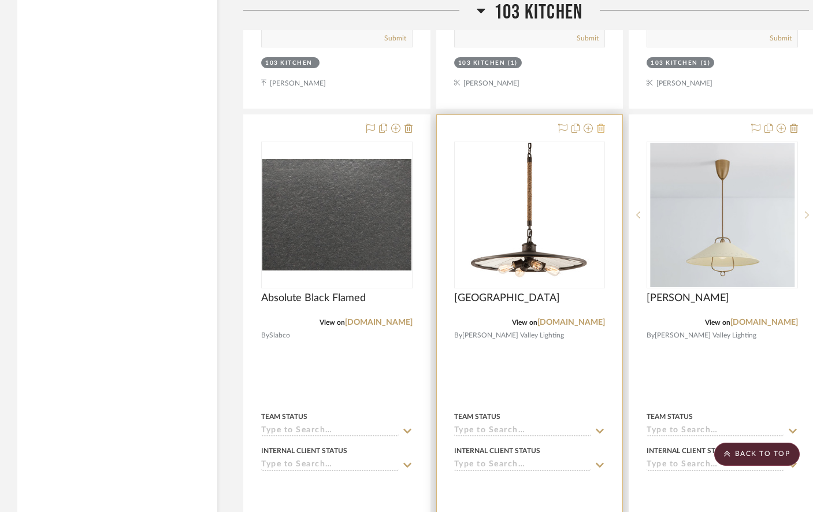
click at [600, 124] on icon at bounding box center [601, 128] width 8 height 9
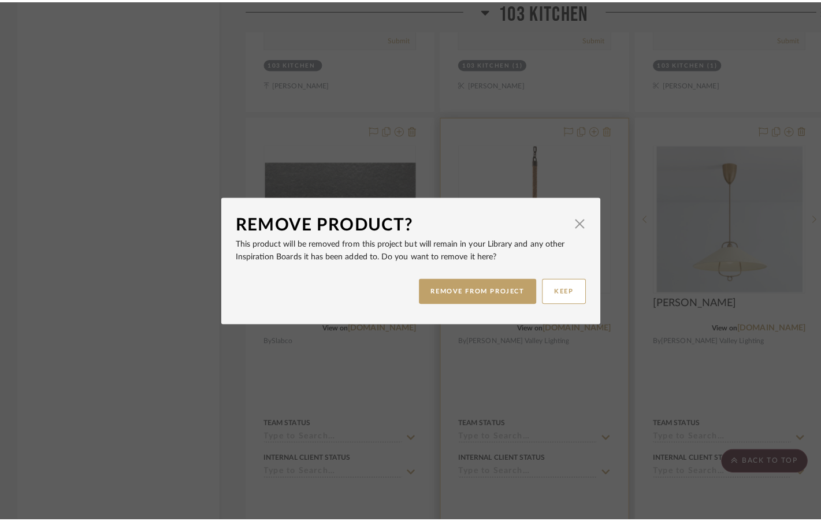
scroll to position [0, 0]
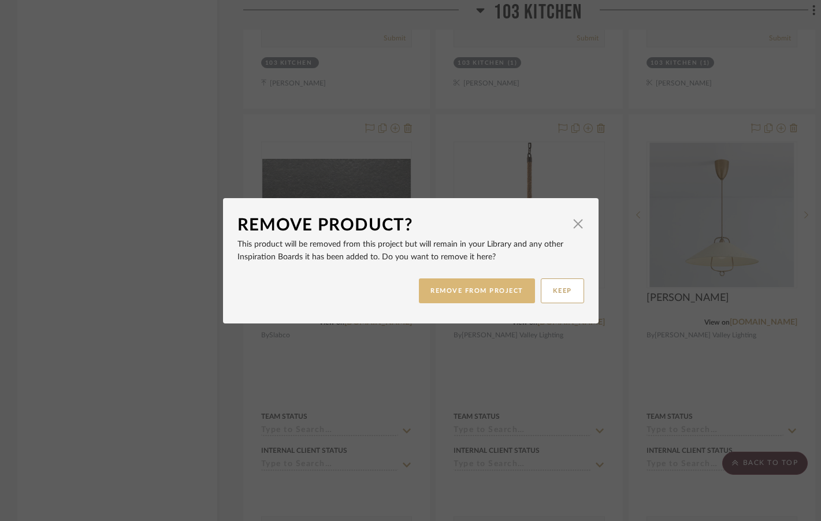
click at [473, 289] on button "REMOVE FROM PROJECT" at bounding box center [477, 290] width 116 height 25
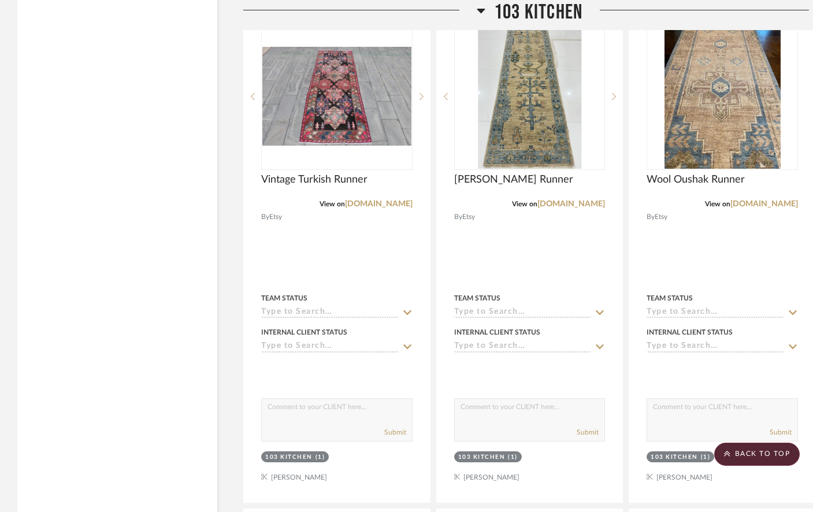
scroll to position [2690, 0]
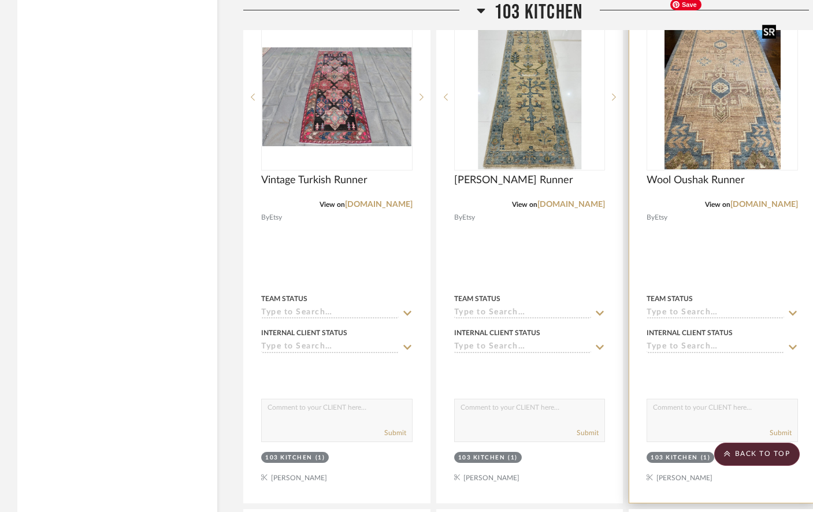
click at [0, 0] on img at bounding box center [0, 0] width 0 height 0
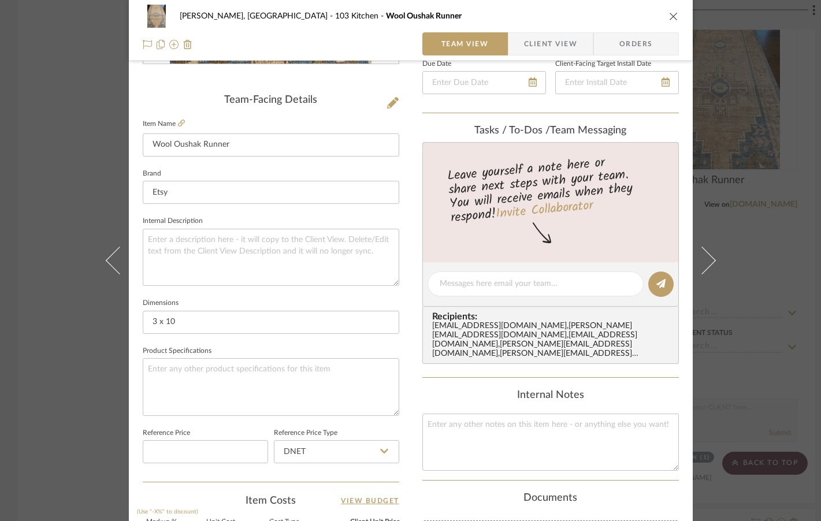
scroll to position [430, 0]
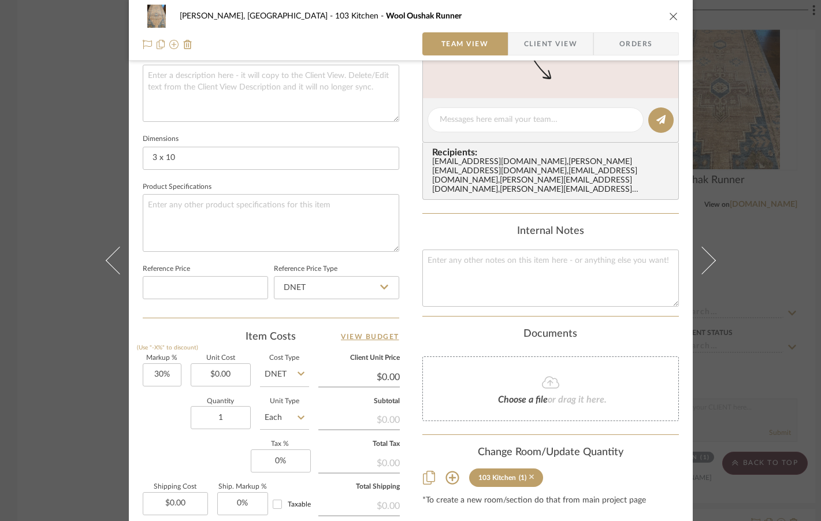
click at [529, 477] on icon at bounding box center [531, 477] width 5 height 5
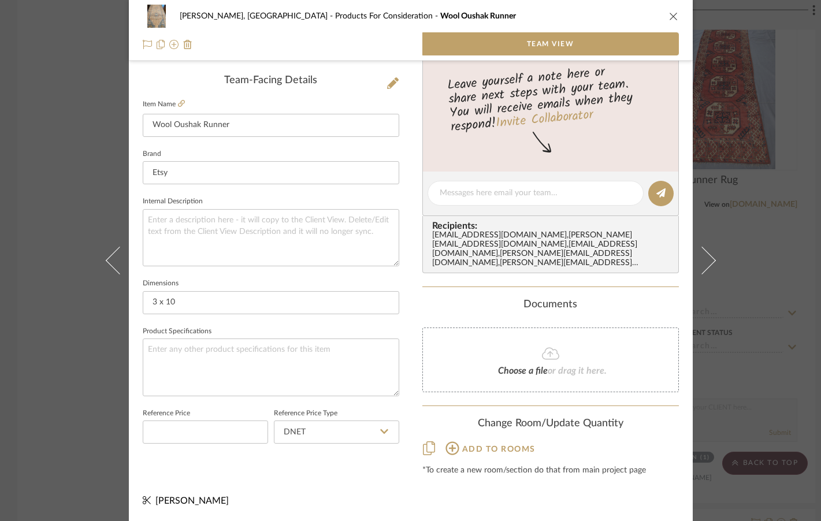
click at [670, 16] on icon "close" at bounding box center [673, 16] width 9 height 9
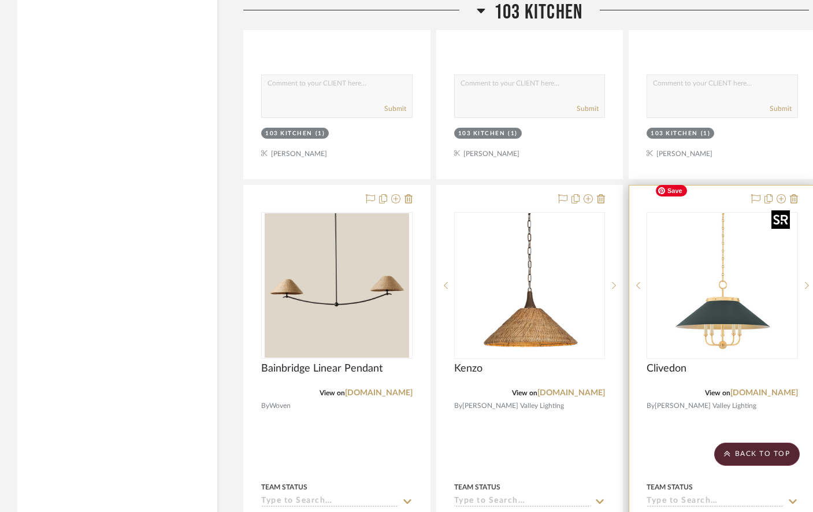
scroll to position [4553, 0]
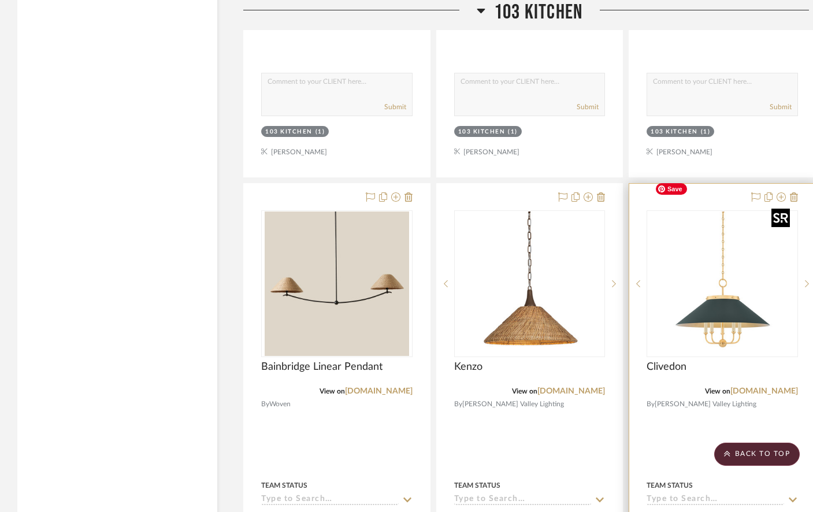
click at [728, 296] on img "0" at bounding box center [722, 283] width 144 height 144
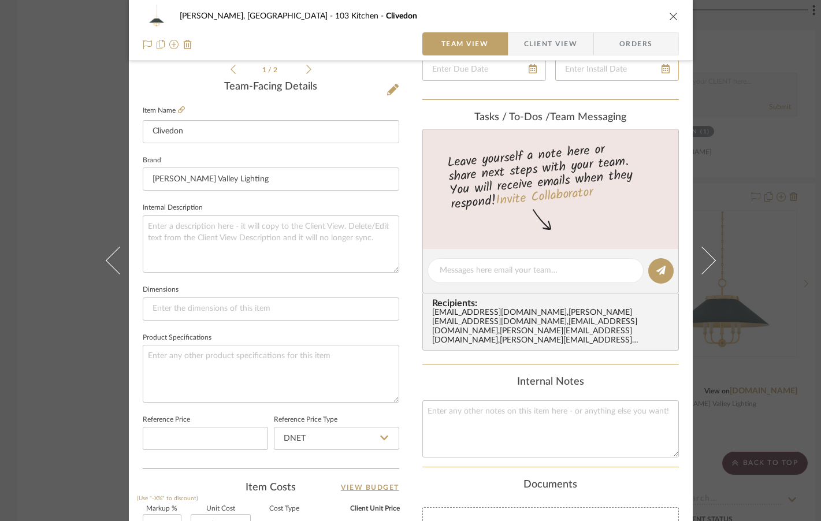
scroll to position [461, 0]
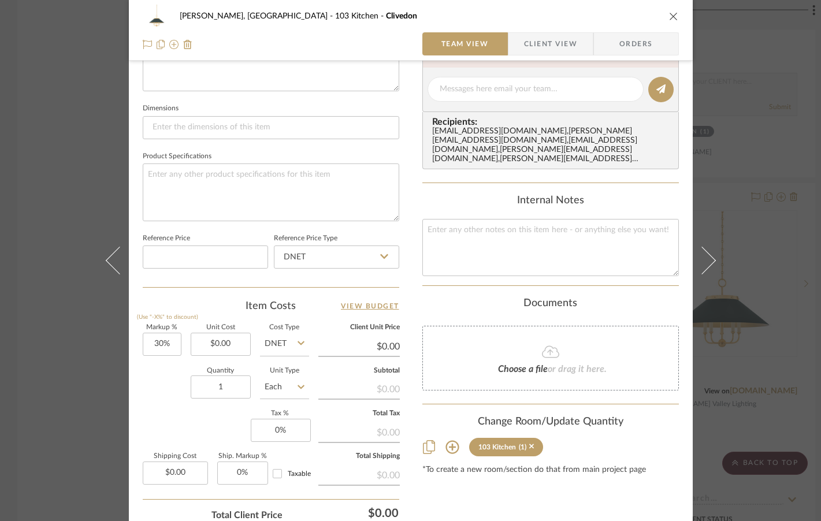
click at [530, 448] on sr-tag "103 Kitchen (1)" at bounding box center [506, 447] width 75 height 18
click at [529, 448] on icon at bounding box center [531, 446] width 5 height 5
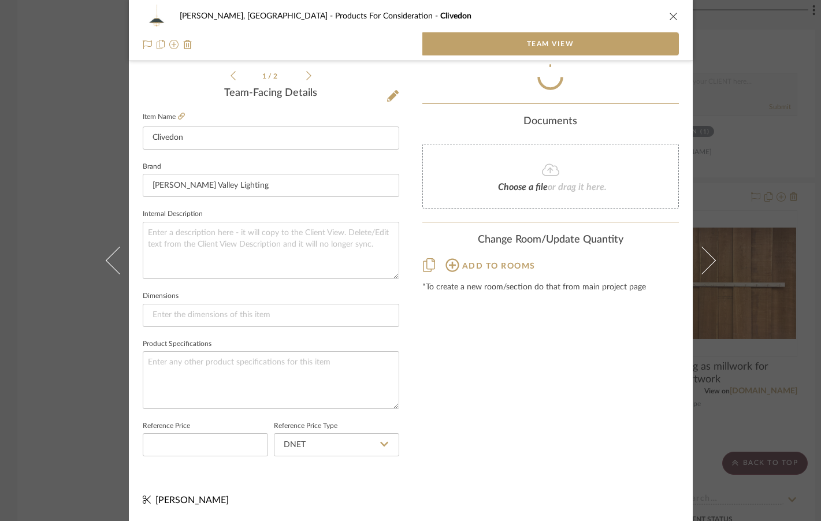
scroll to position [286, 0]
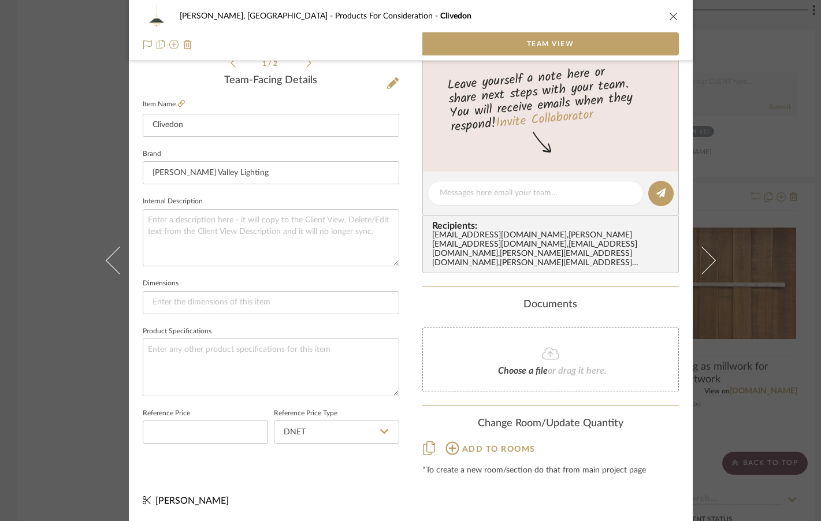
click at [671, 16] on icon "close" at bounding box center [673, 16] width 9 height 9
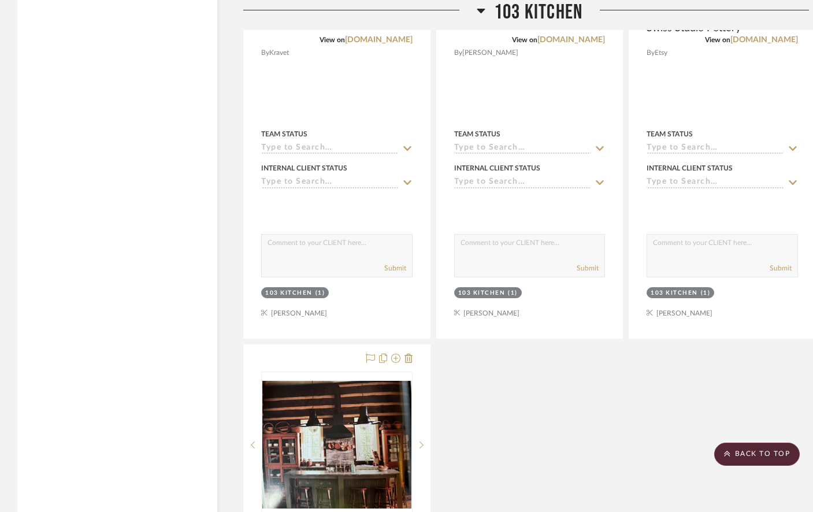
scroll to position [5428, 0]
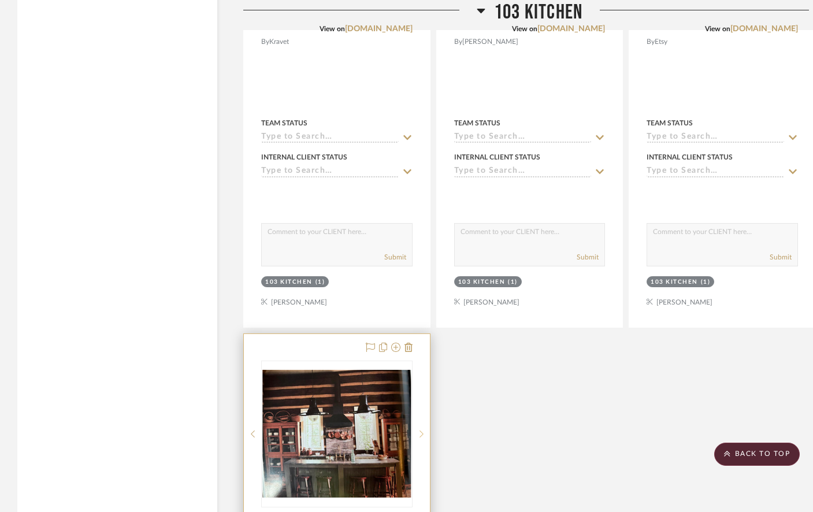
click at [422, 430] on icon at bounding box center [421, 434] width 4 height 8
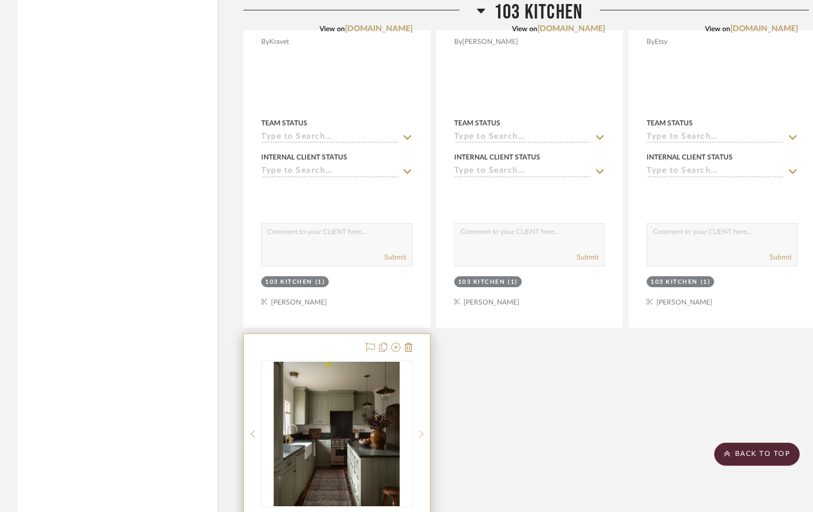
click at [422, 430] on icon at bounding box center [421, 434] width 4 height 8
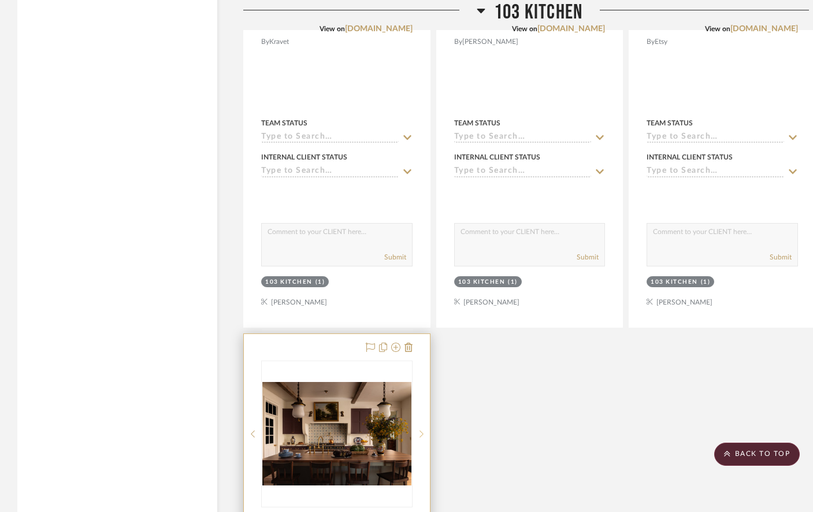
click at [422, 430] on icon at bounding box center [421, 434] width 4 height 8
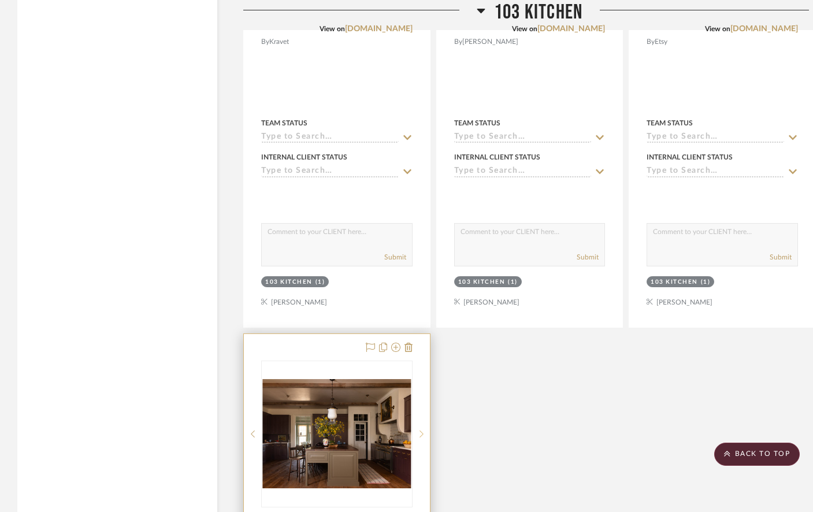
click at [422, 430] on icon at bounding box center [421, 434] width 4 height 8
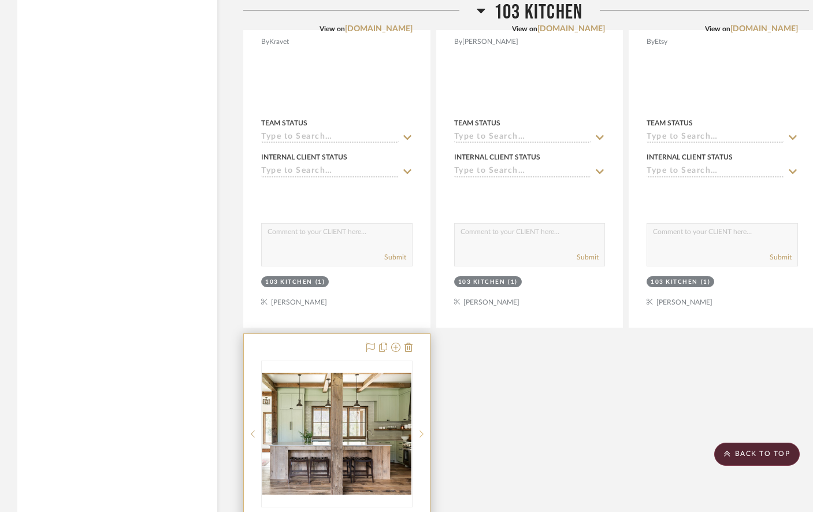
click at [422, 430] on icon at bounding box center [421, 434] width 4 height 8
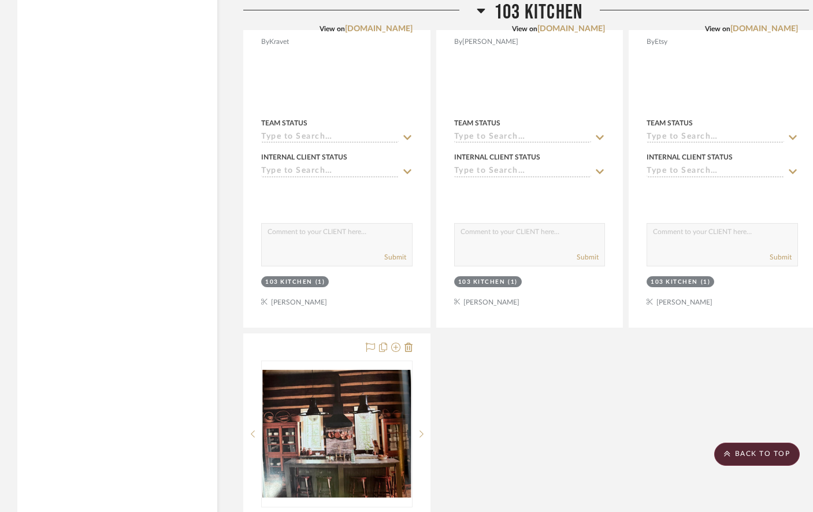
click at [478, 9] on icon at bounding box center [481, 11] width 8 height 5
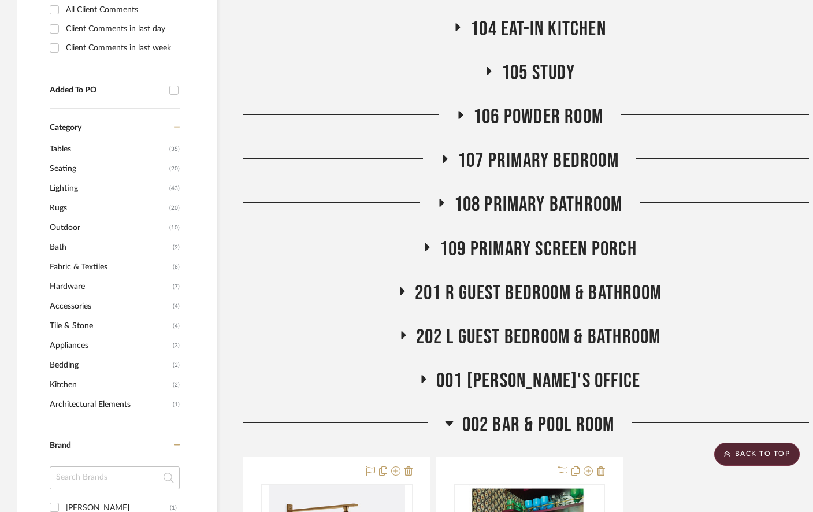
scroll to position [544, 0]
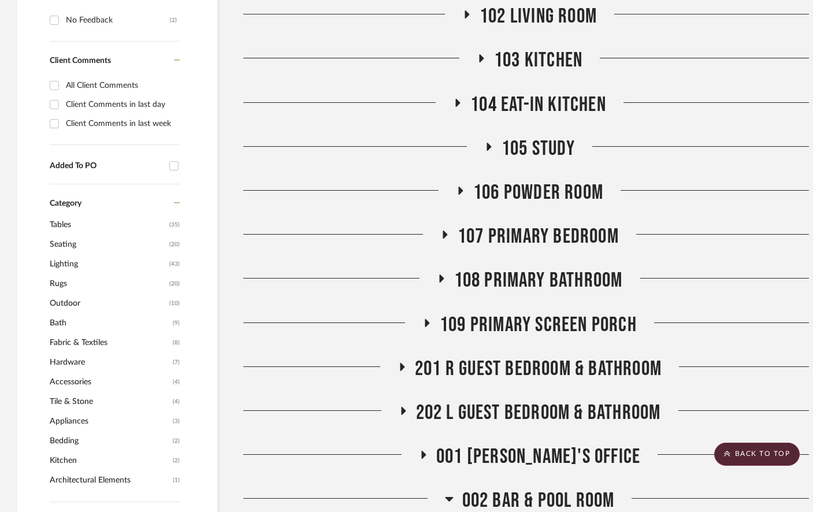
click at [450, 497] on icon at bounding box center [449, 499] width 8 height 5
click at [544, 224] on span "107 Primary Bedroom" at bounding box center [538, 236] width 161 height 25
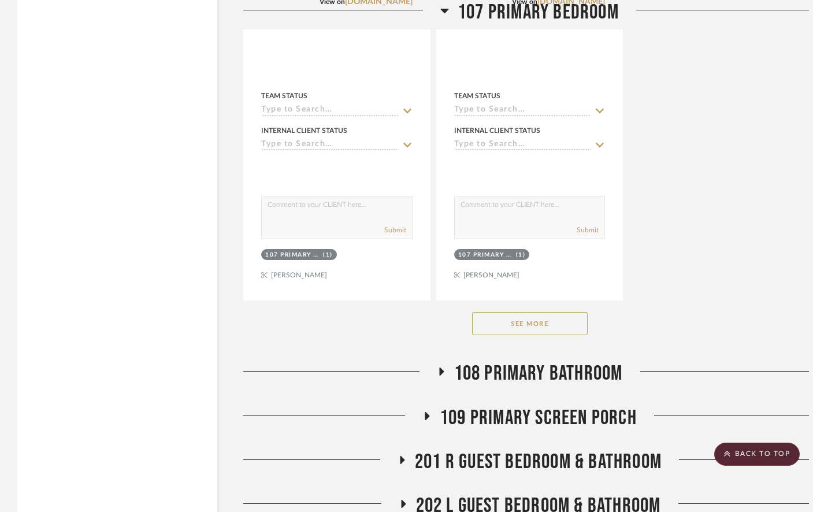
scroll to position [2046, 0]
click at [536, 311] on button "See More" at bounding box center [530, 322] width 116 height 23
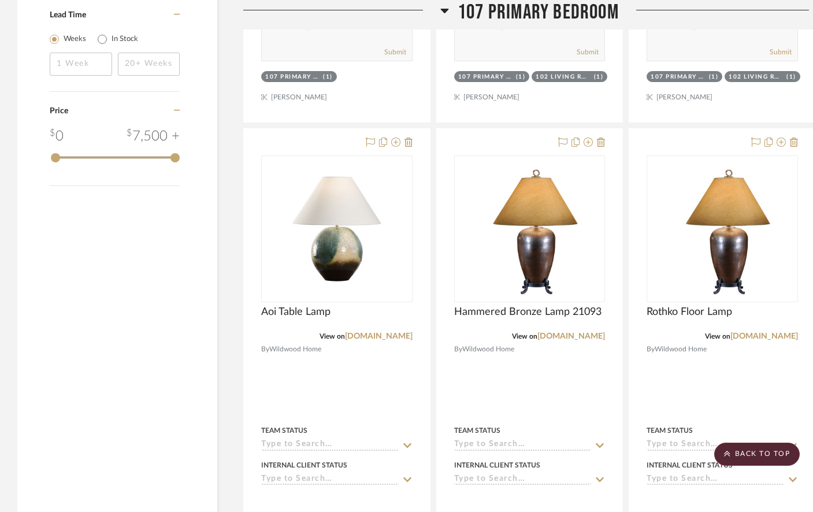
scroll to position [1711, 0]
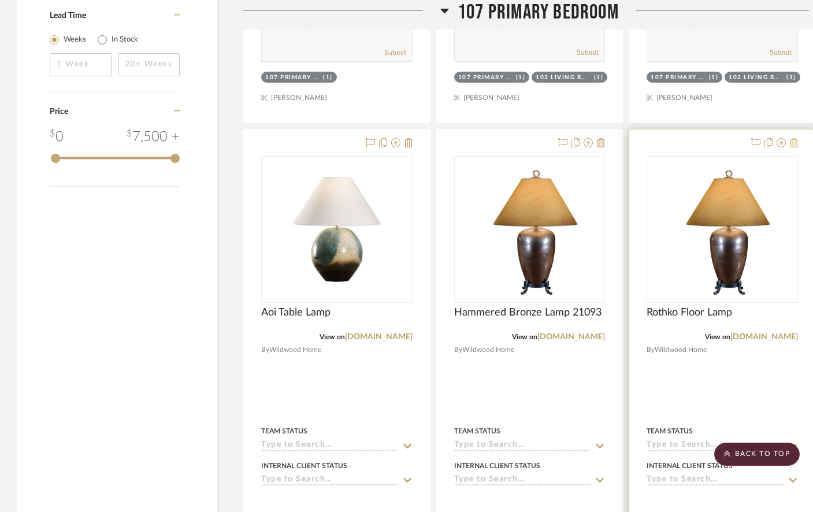
click at [795, 138] on icon at bounding box center [794, 142] width 8 height 9
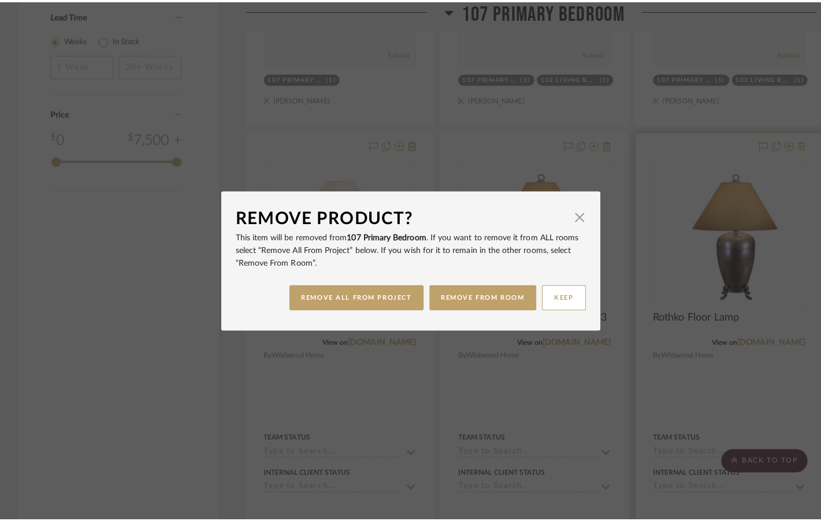
scroll to position [0, 0]
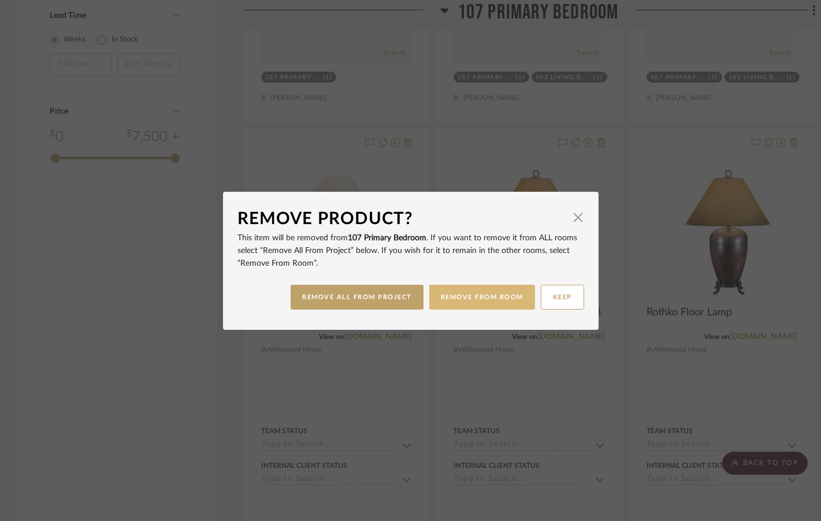
click at [493, 298] on button "REMOVE FROM ROOM" at bounding box center [482, 297] width 106 height 25
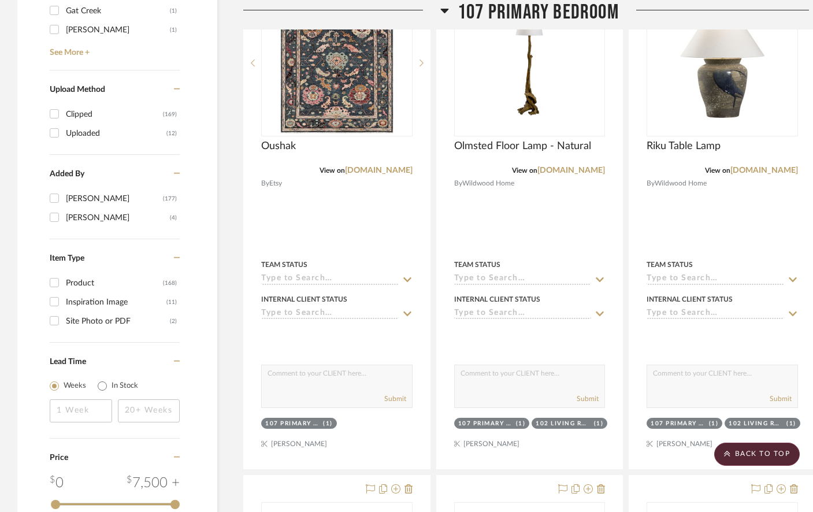
scroll to position [1254, 0]
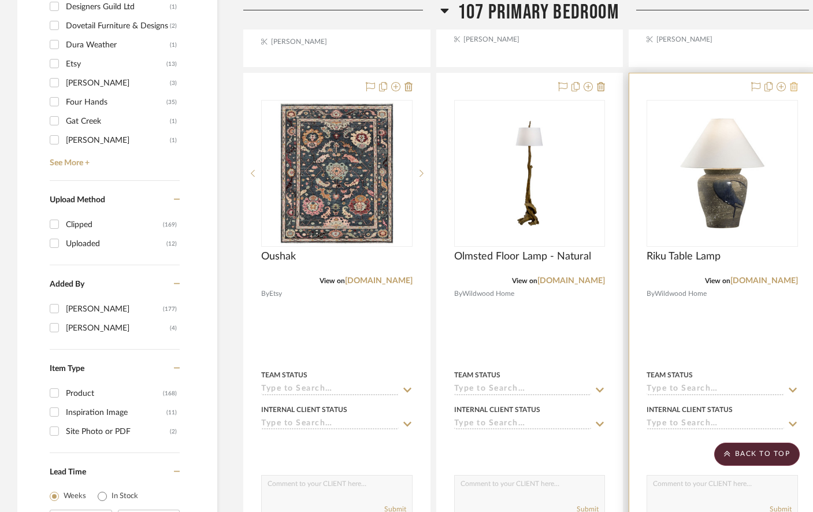
click at [794, 82] on icon at bounding box center [794, 86] width 8 height 9
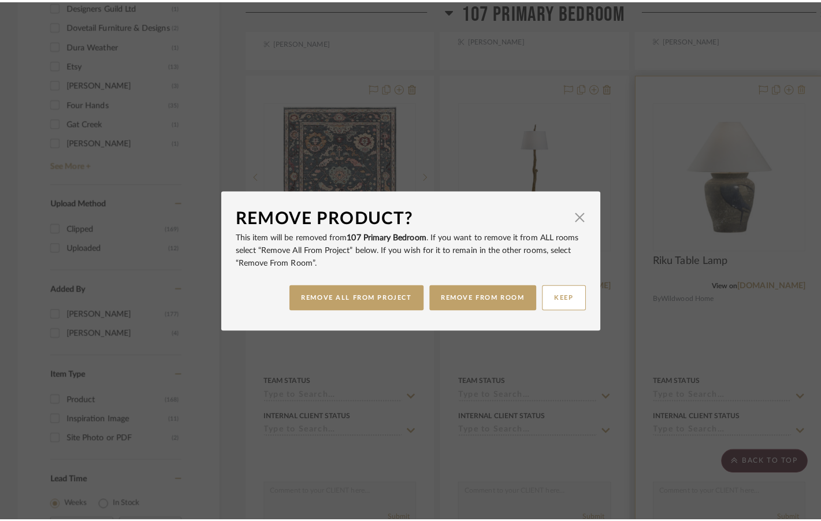
scroll to position [0, 0]
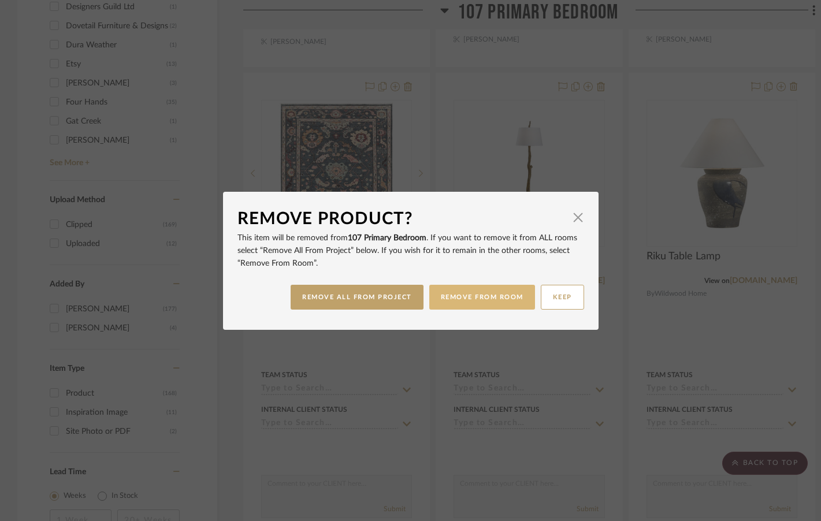
click at [469, 294] on button "REMOVE FROM ROOM" at bounding box center [482, 297] width 106 height 25
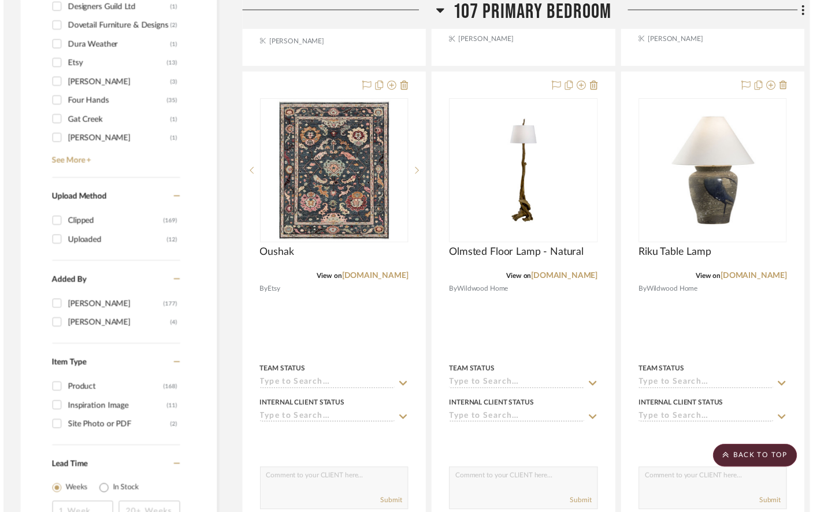
scroll to position [1254, 0]
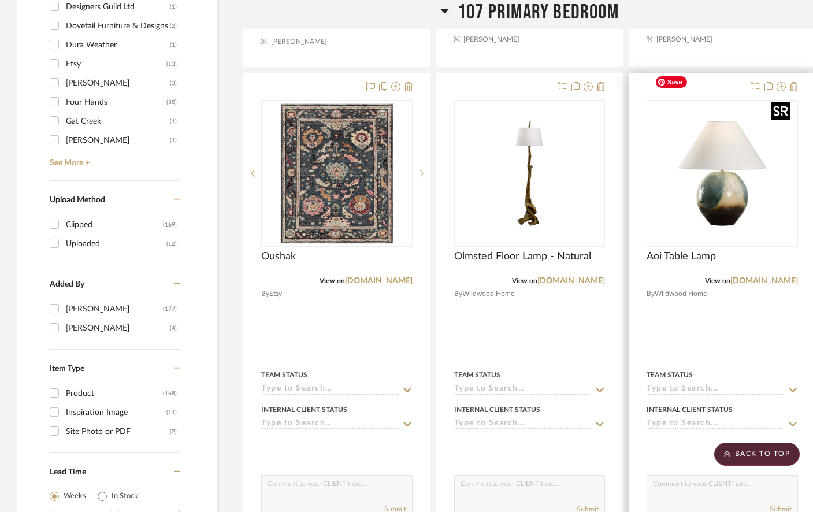
click at [722, 169] on img "0" at bounding box center [722, 173] width 144 height 144
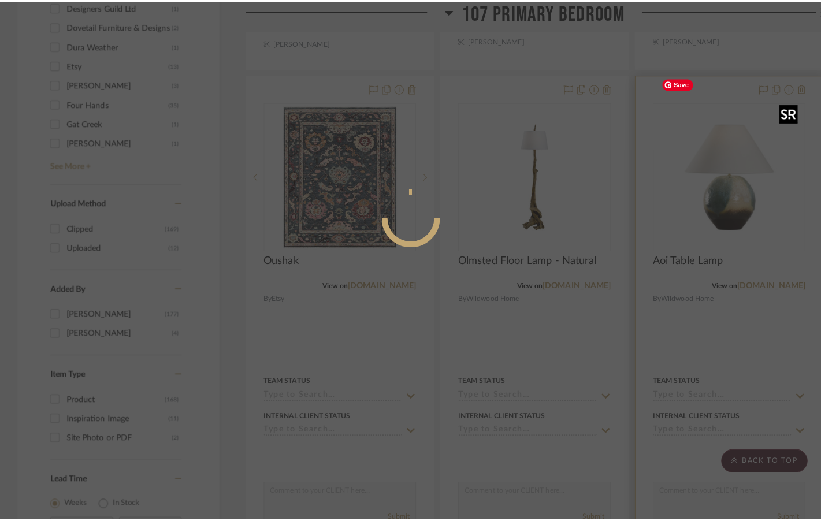
scroll to position [0, 0]
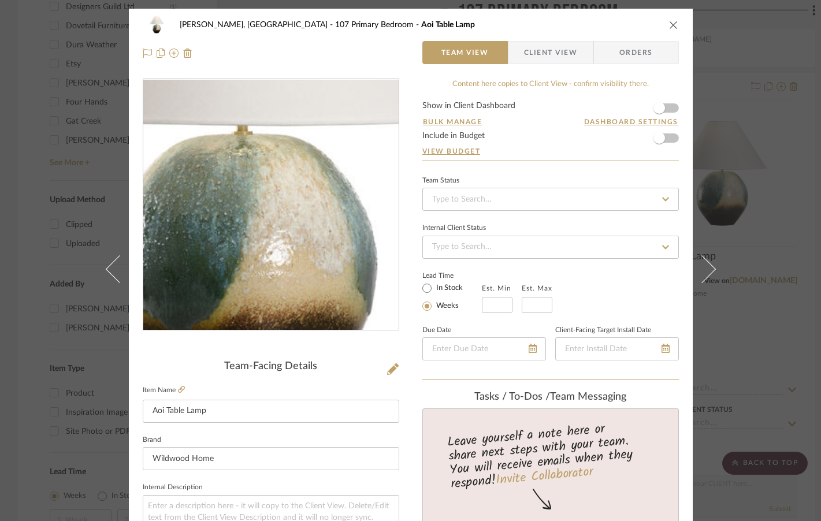
click at [276, 225] on img "0" at bounding box center [271, 205] width 251 height 251
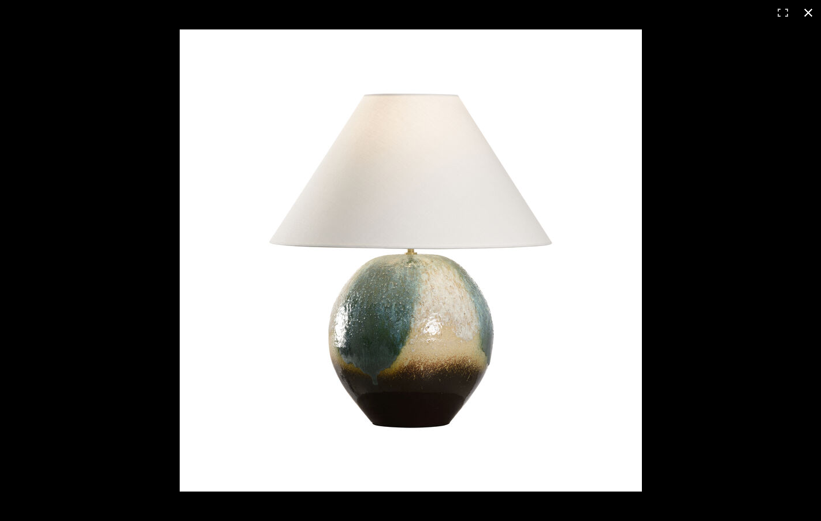
click at [802, 13] on button at bounding box center [808, 12] width 25 height 25
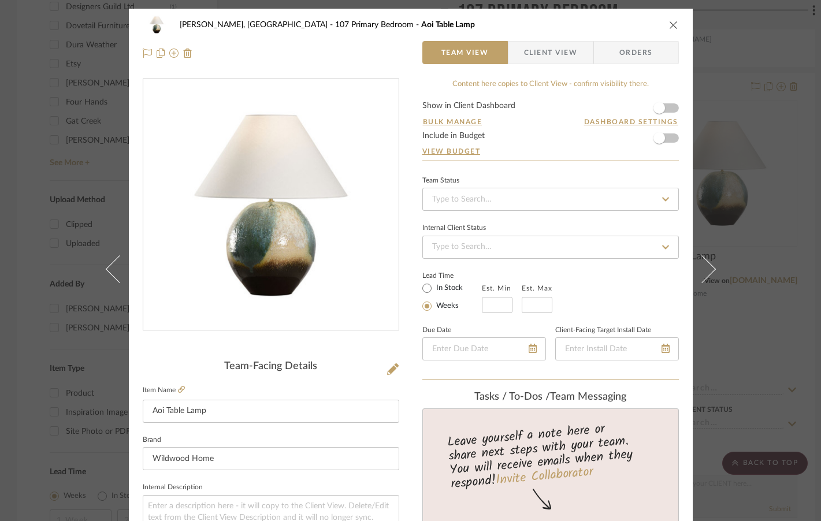
click at [672, 25] on icon "close" at bounding box center [673, 24] width 9 height 9
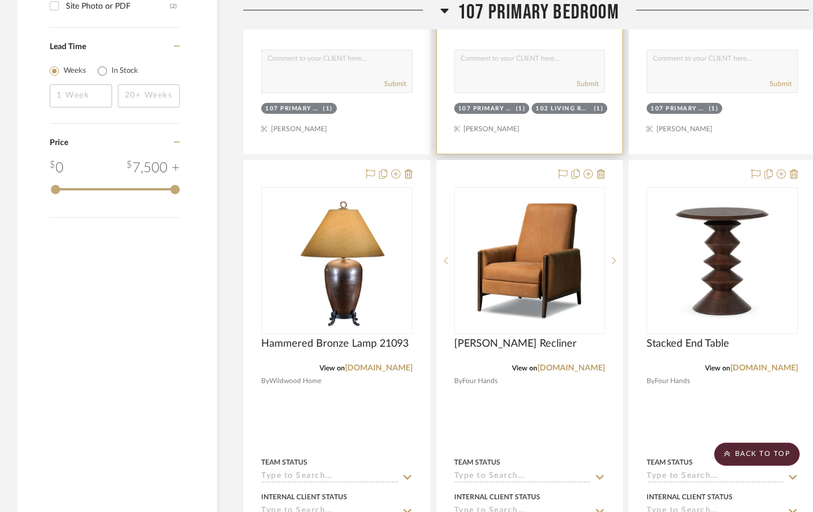
scroll to position [1681, 0]
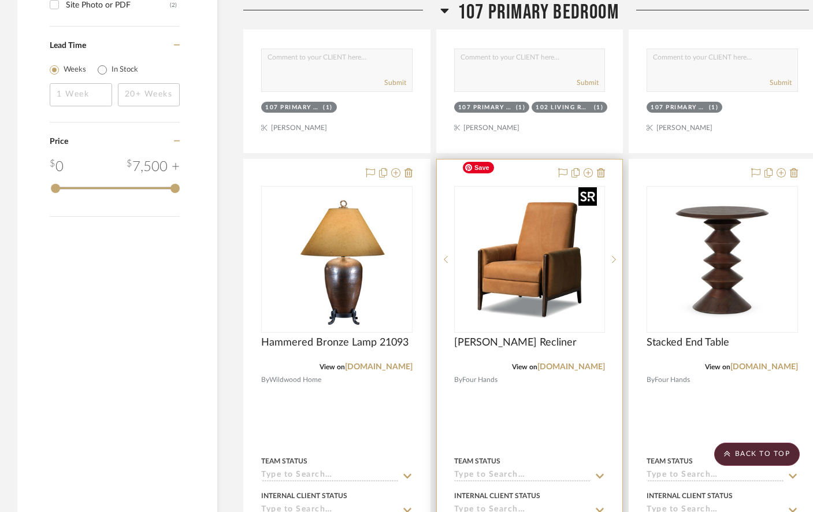
click at [0, 0] on img at bounding box center [0, 0] width 0 height 0
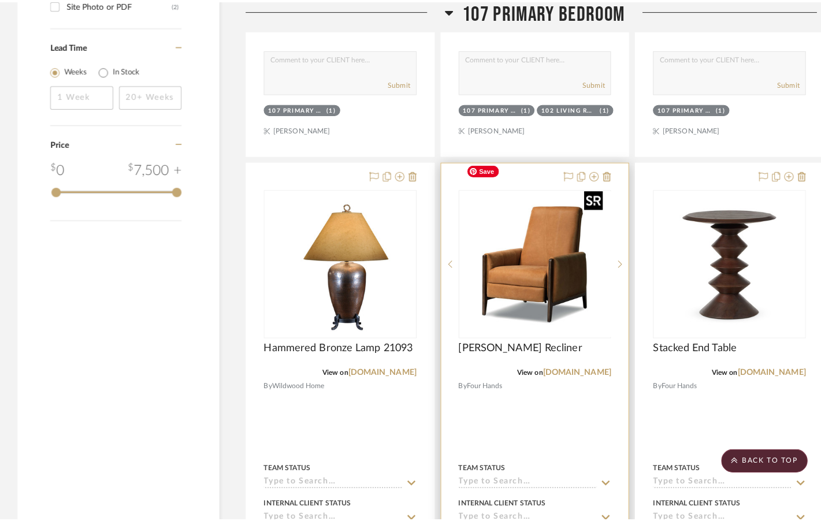
scroll to position [0, 0]
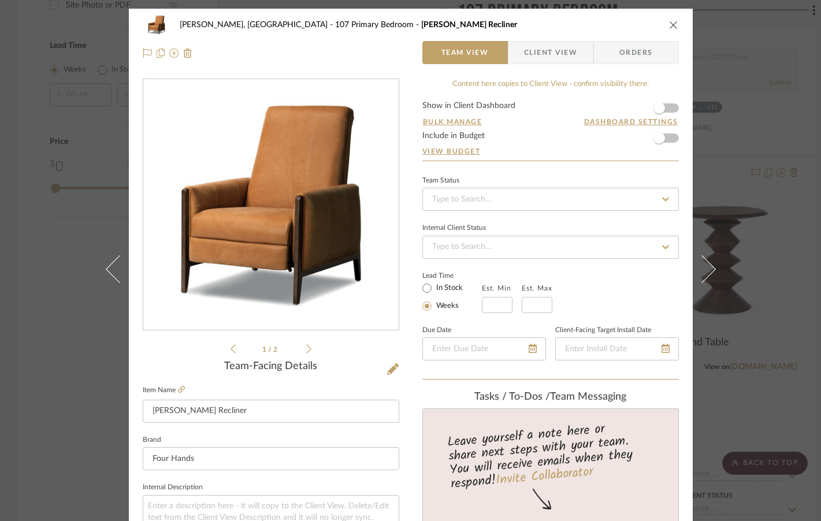
click at [300, 243] on img "0" at bounding box center [271, 205] width 251 height 251
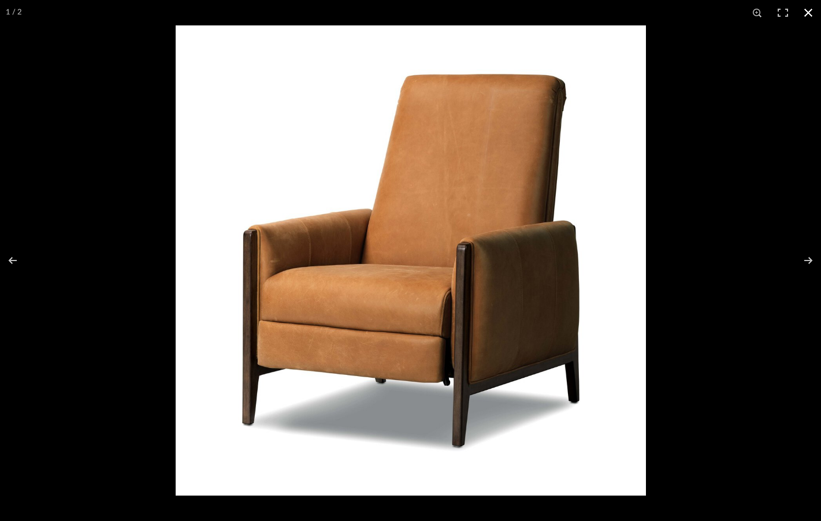
click at [802, 16] on button at bounding box center [808, 12] width 25 height 25
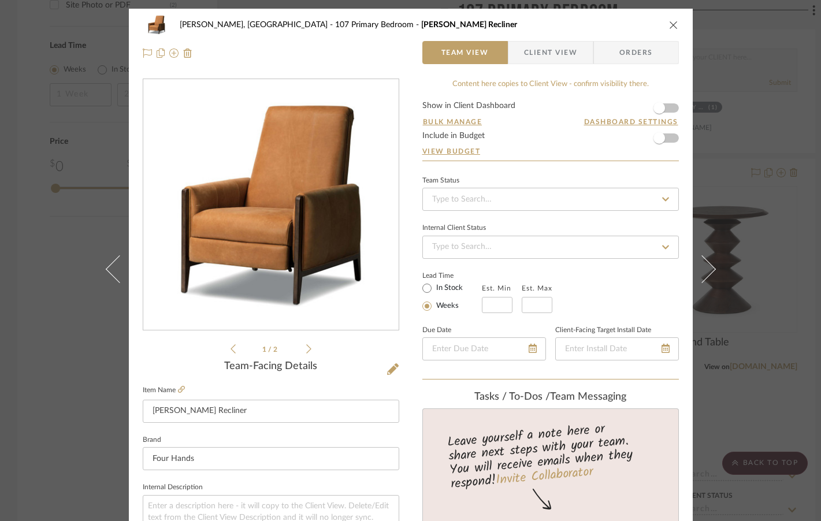
click at [761, 88] on div "Connolly, Clarkesville 107 Primary Bedroom Rudd Recliner Team View Client View …" at bounding box center [410, 260] width 821 height 521
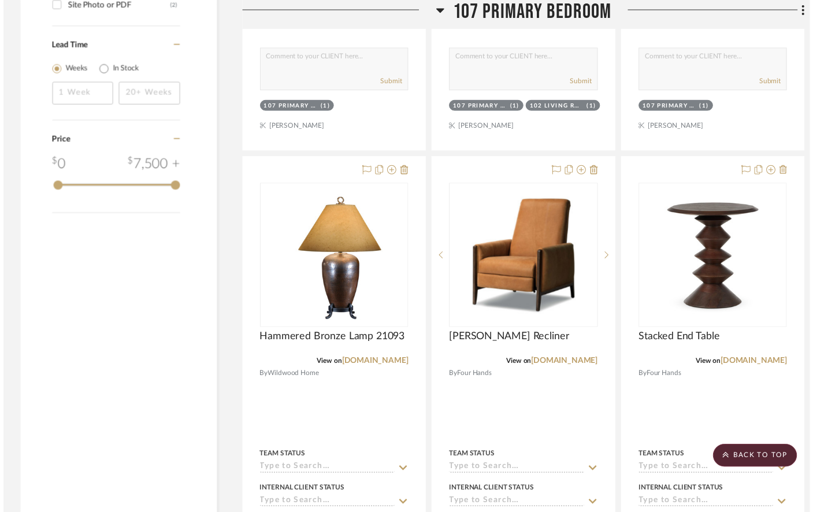
scroll to position [1681, 0]
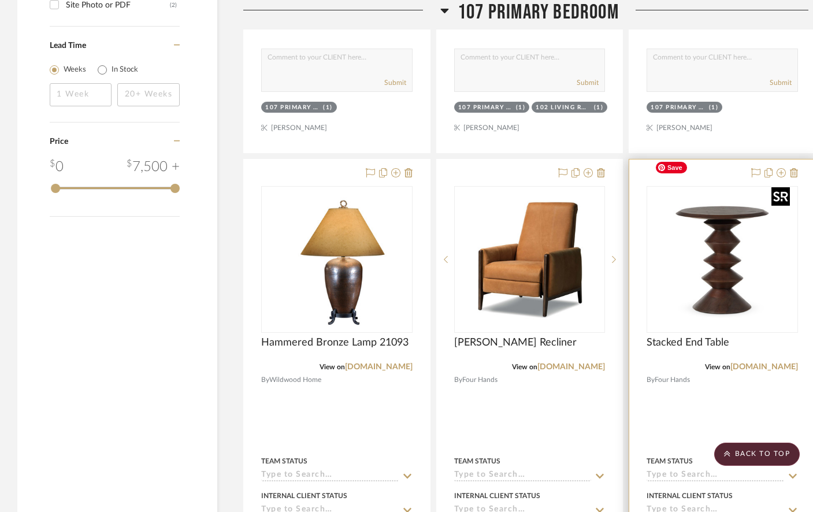
click at [0, 0] on img at bounding box center [0, 0] width 0 height 0
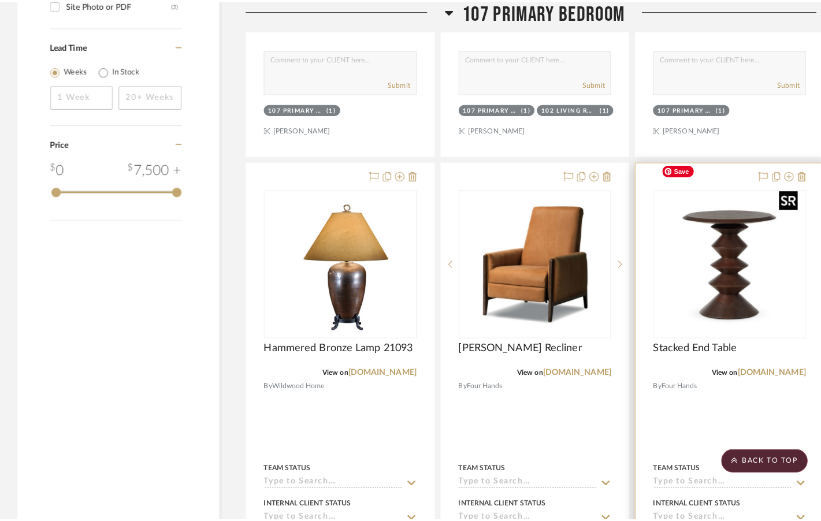
scroll to position [0, 0]
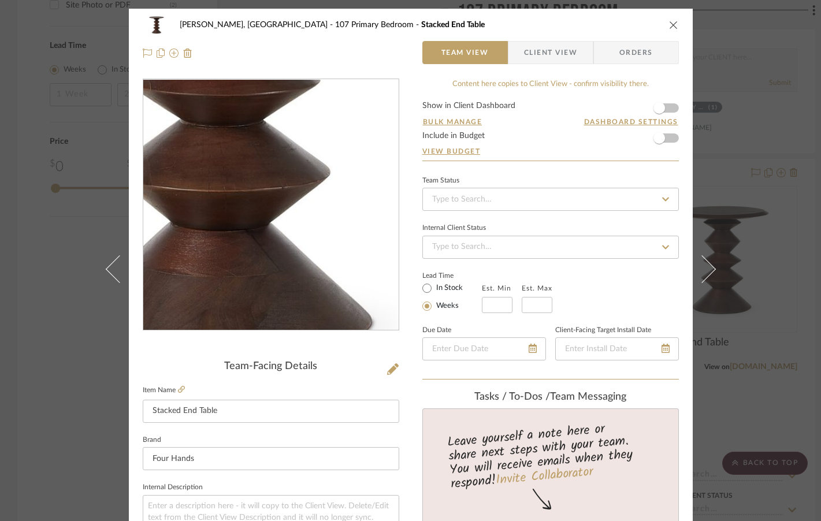
click at [283, 248] on img "0" at bounding box center [271, 205] width 251 height 251
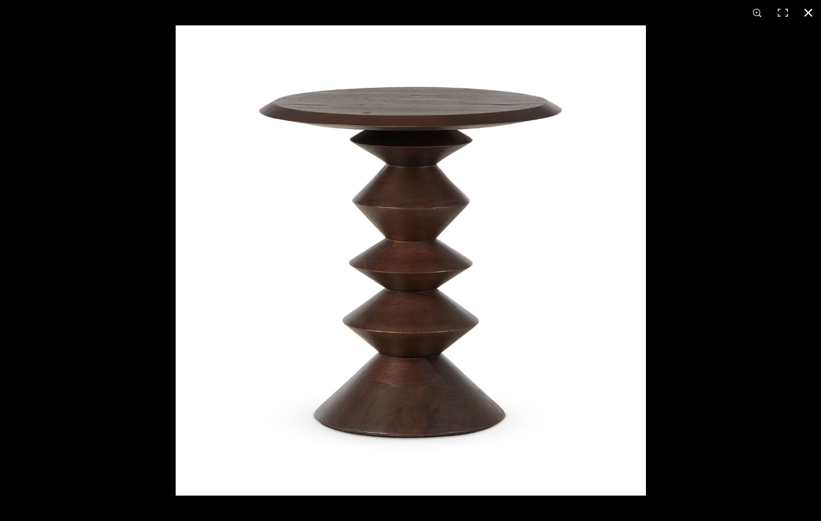
click at [802, 12] on button at bounding box center [808, 12] width 25 height 25
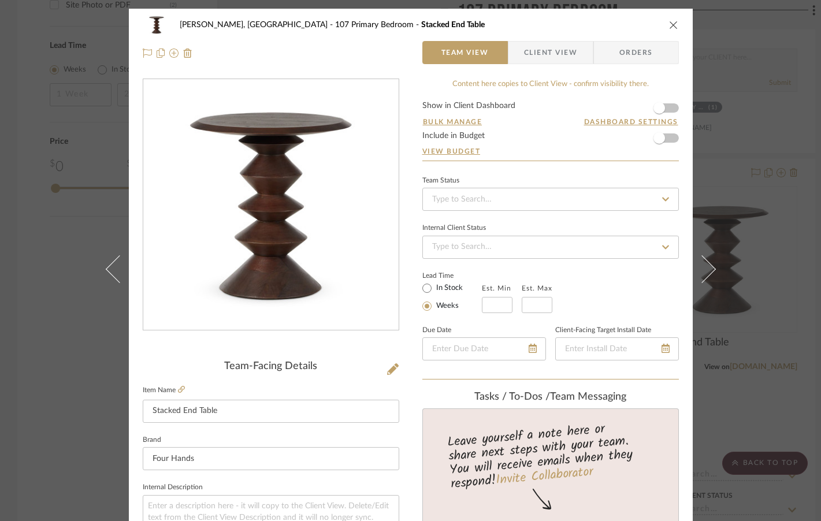
click at [669, 22] on icon "close" at bounding box center [673, 24] width 9 height 9
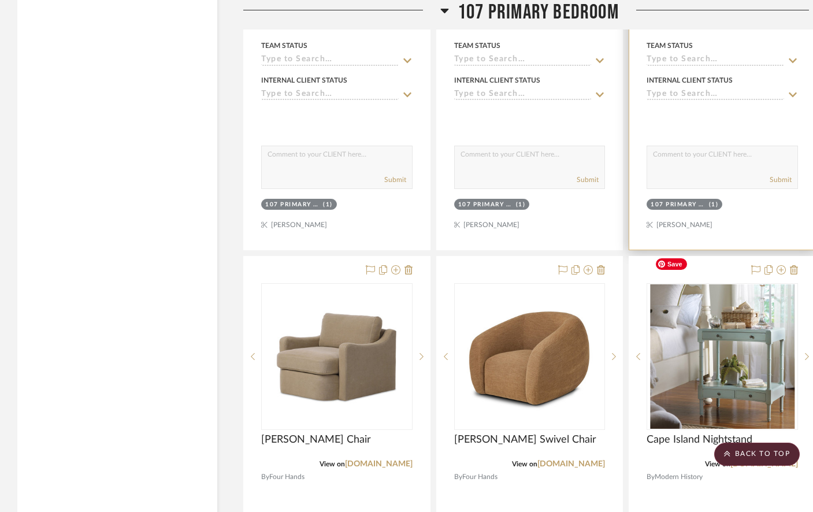
scroll to position [2097, 0]
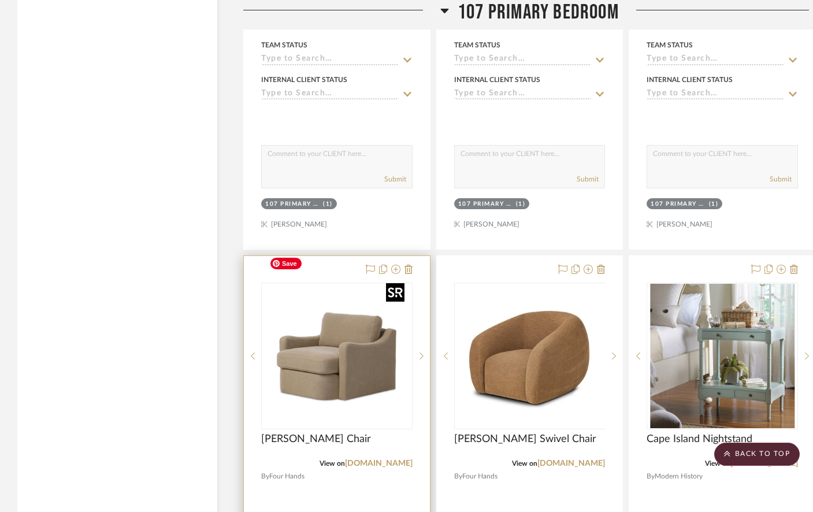
click at [370, 356] on img "0" at bounding box center [337, 356] width 144 height 144
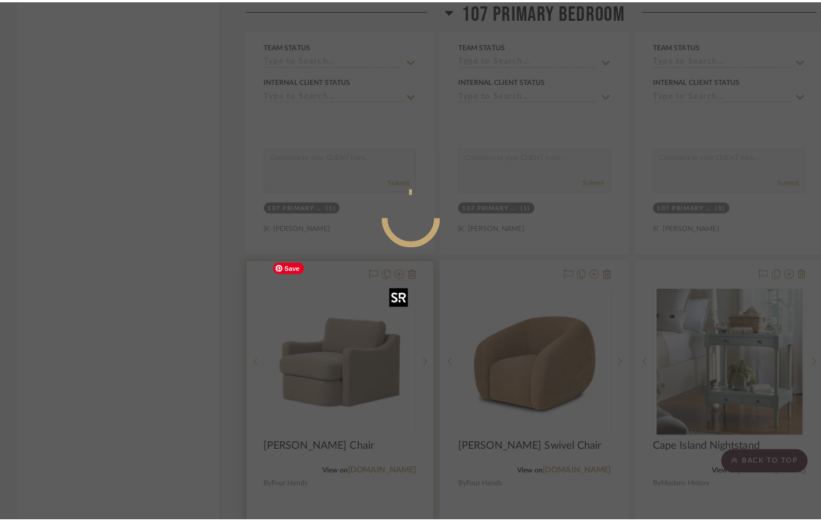
scroll to position [0, 0]
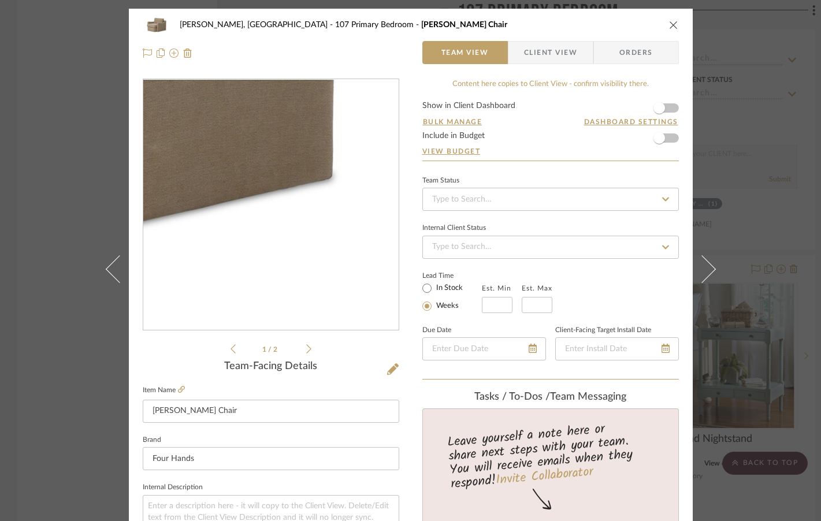
click at [348, 271] on img "0" at bounding box center [271, 205] width 251 height 251
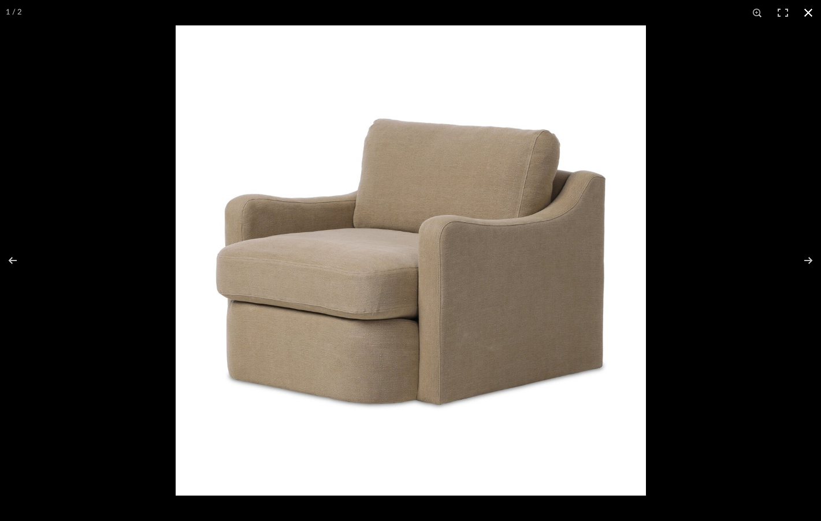
click at [802, 12] on button at bounding box center [808, 12] width 25 height 25
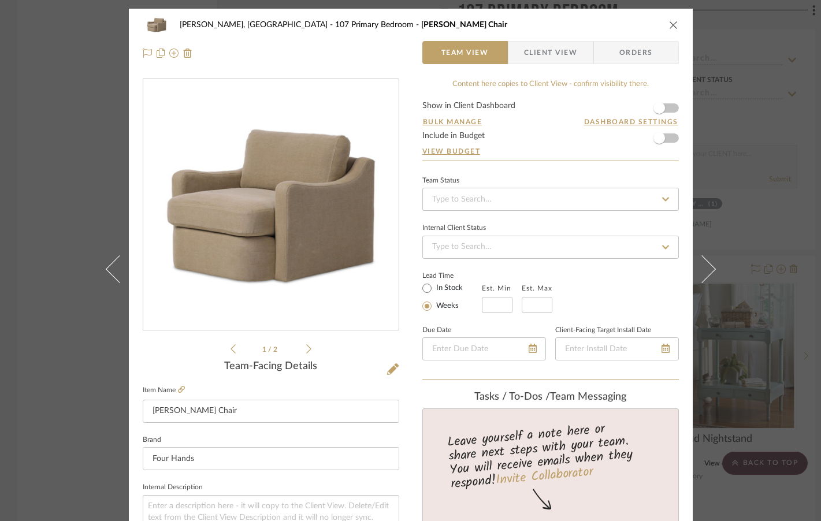
click at [767, 167] on div "Connolly, Clarkesville 107 Primary Bedroom Aurelia Swivel Chair Team View Clien…" at bounding box center [410, 260] width 821 height 521
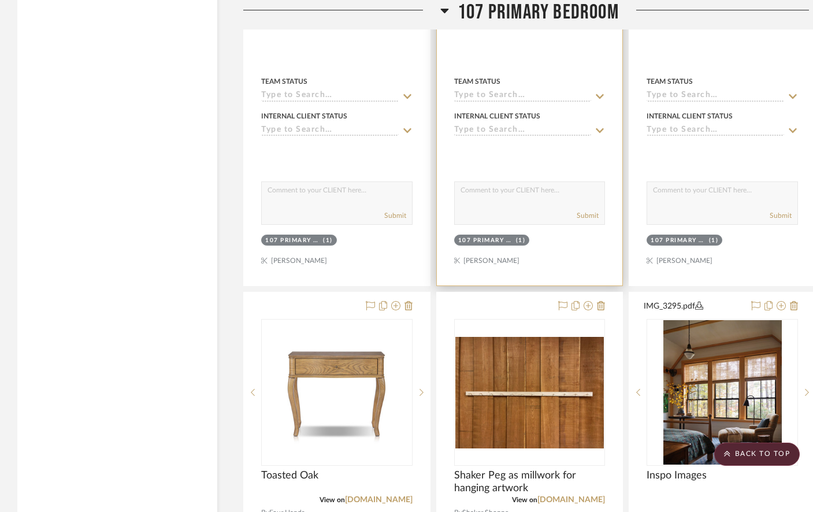
scroll to position [2573, 0]
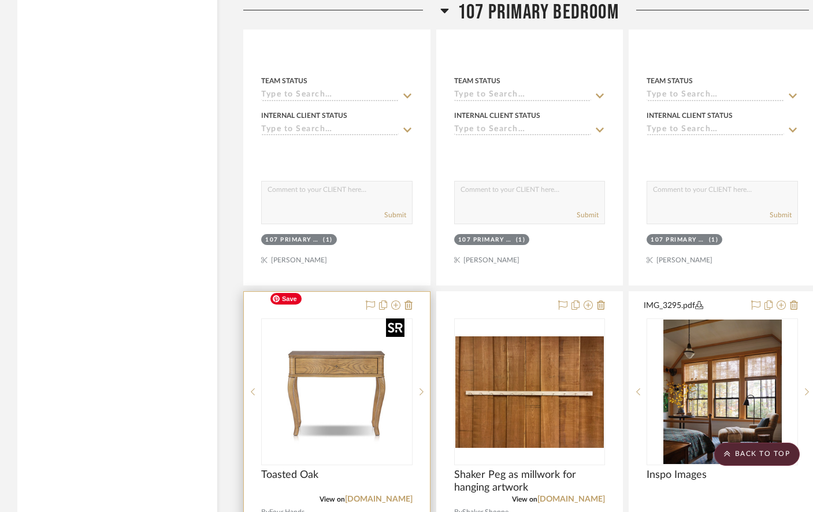
click at [368, 334] on img "0" at bounding box center [337, 391] width 144 height 144
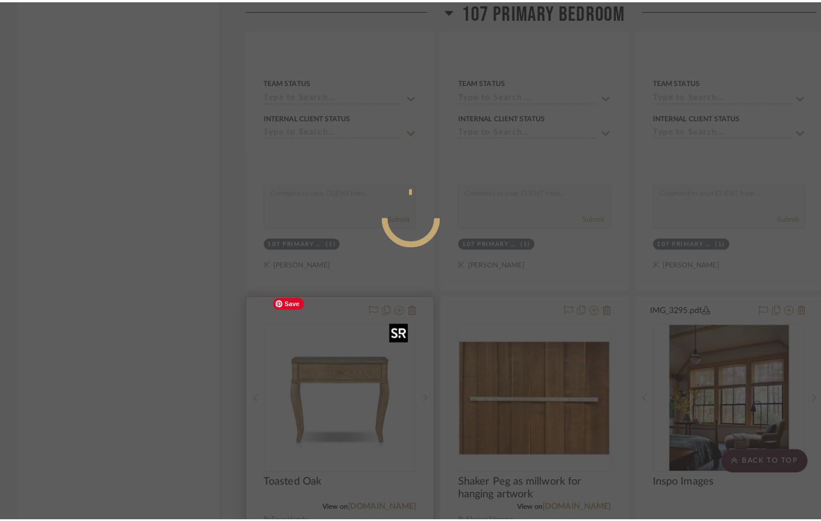
scroll to position [0, 0]
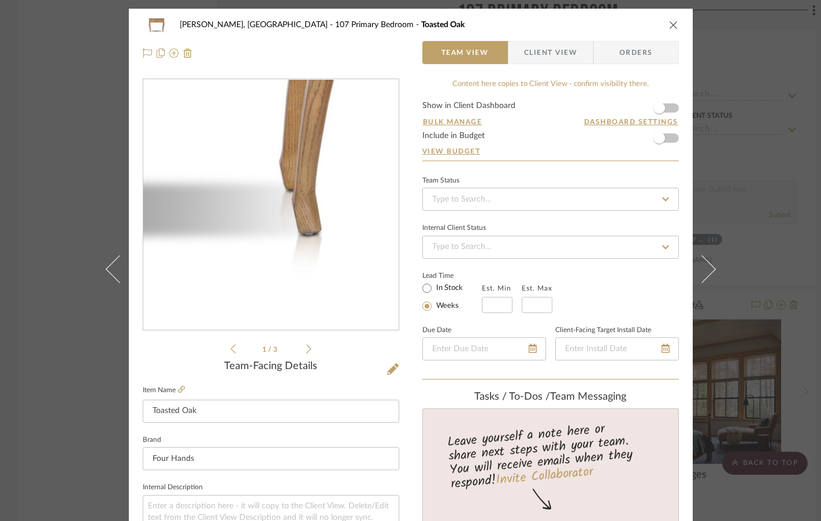
click at [325, 271] on img "0" at bounding box center [271, 205] width 251 height 251
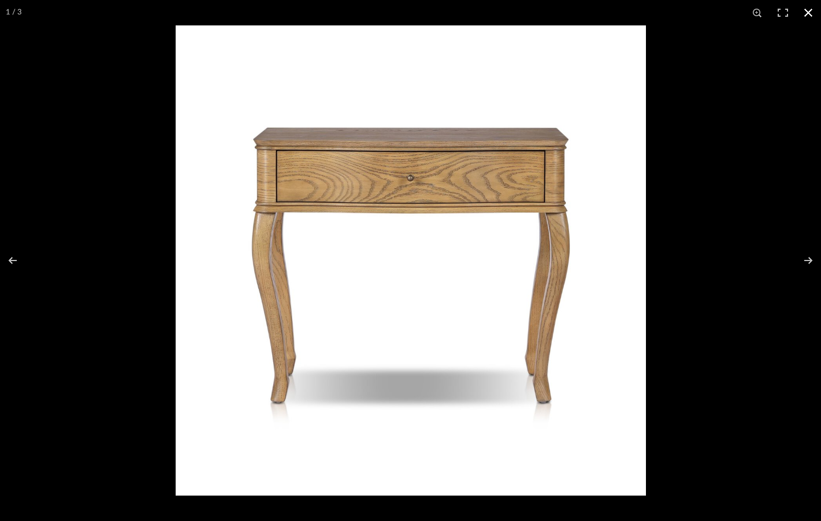
click at [802, 12] on button at bounding box center [808, 12] width 25 height 25
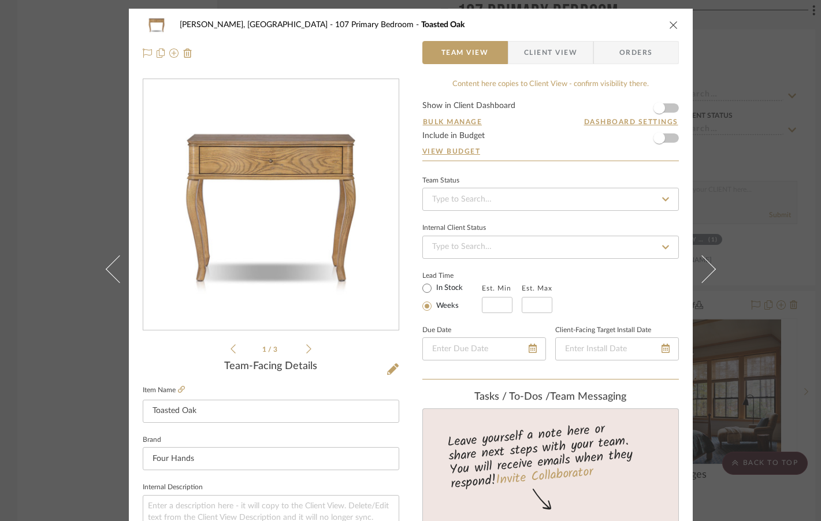
click at [736, 122] on div "Connolly, Clarkesville 107 Primary Bedroom Toasted Oak Team View Client View Or…" at bounding box center [410, 260] width 821 height 521
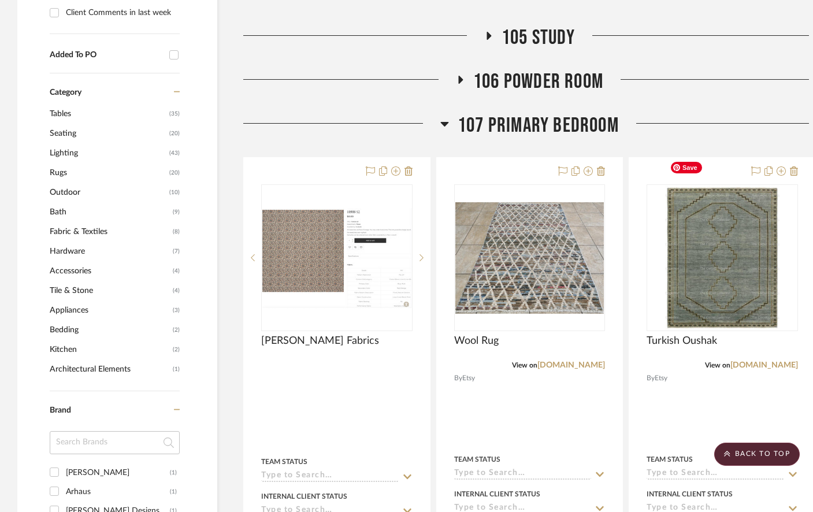
scroll to position [662, 0]
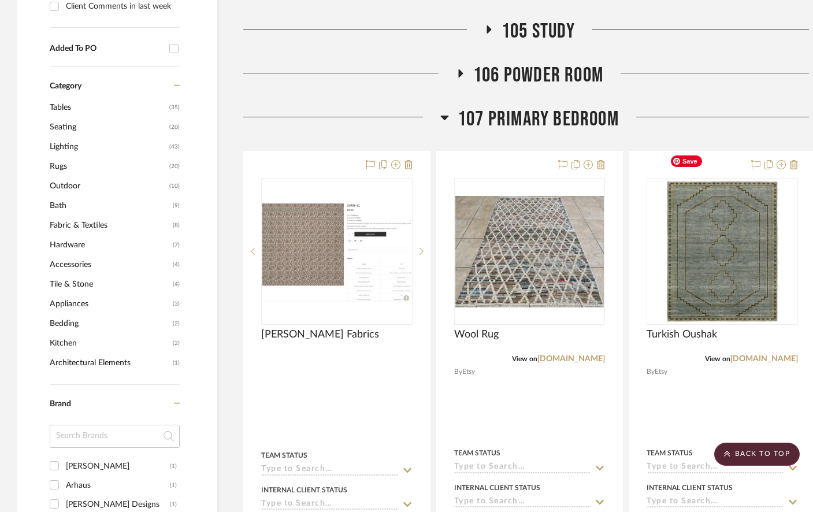
click at [756, 243] on img "0" at bounding box center [722, 251] width 115 height 144
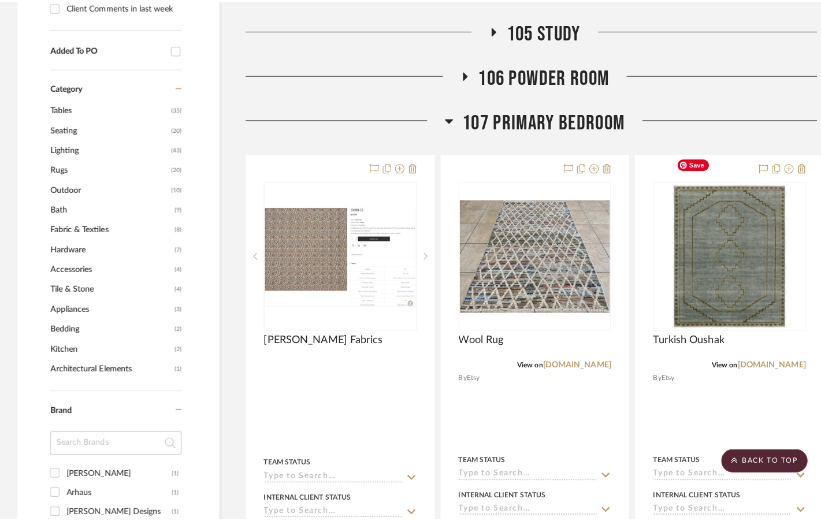
scroll to position [0, 0]
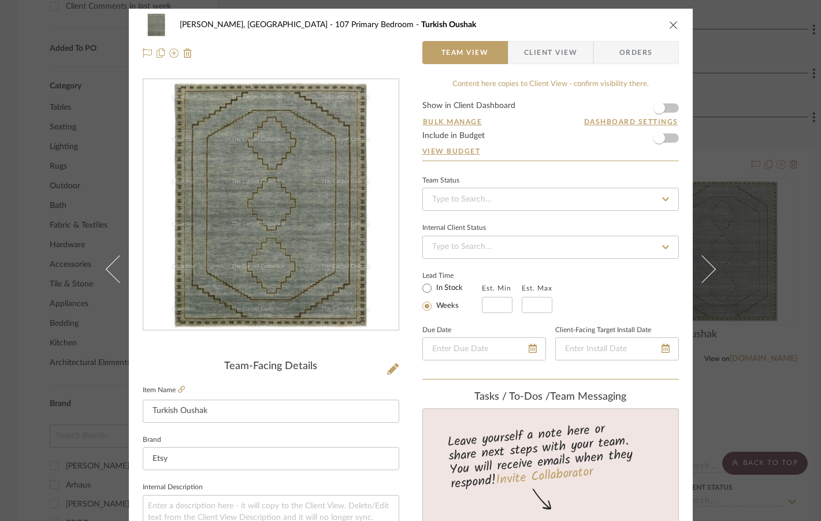
click at [270, 274] on img "0" at bounding box center [270, 205] width 199 height 251
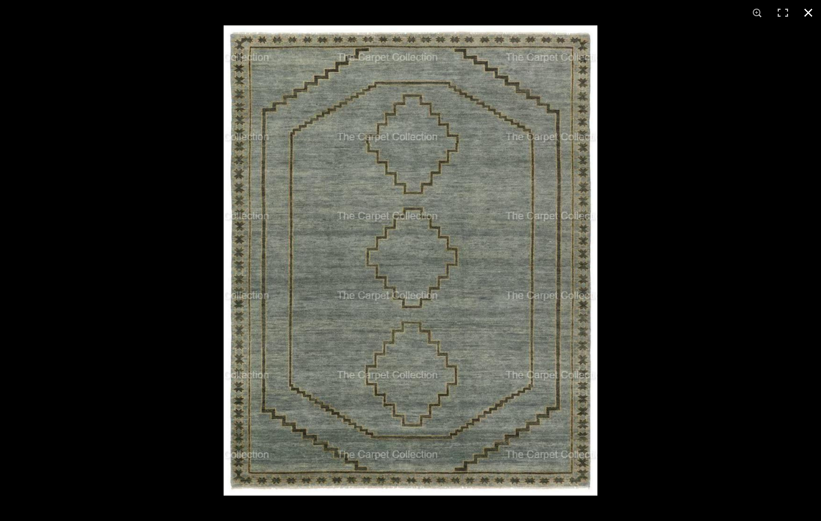
click at [698, 330] on div at bounding box center [634, 285] width 821 height 521
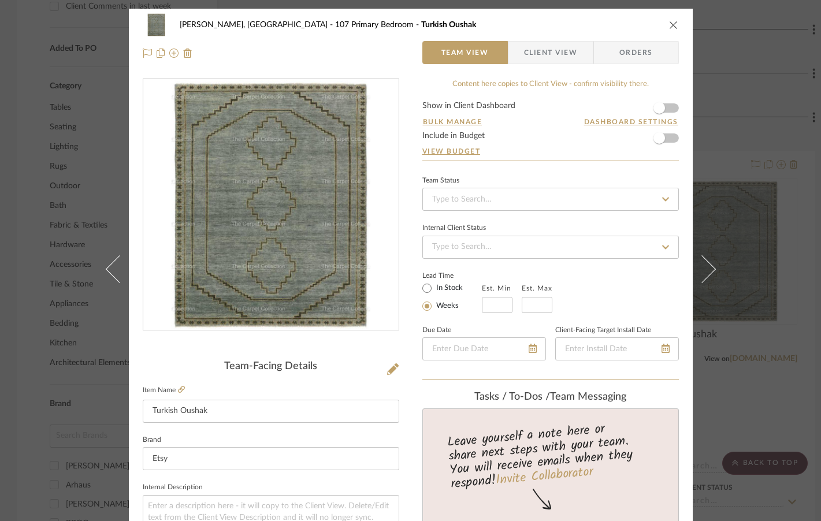
click at [721, 235] on div "Connolly, Clarkesville 107 Primary Bedroom Turkish Oushak Team View Client View…" at bounding box center [410, 260] width 821 height 521
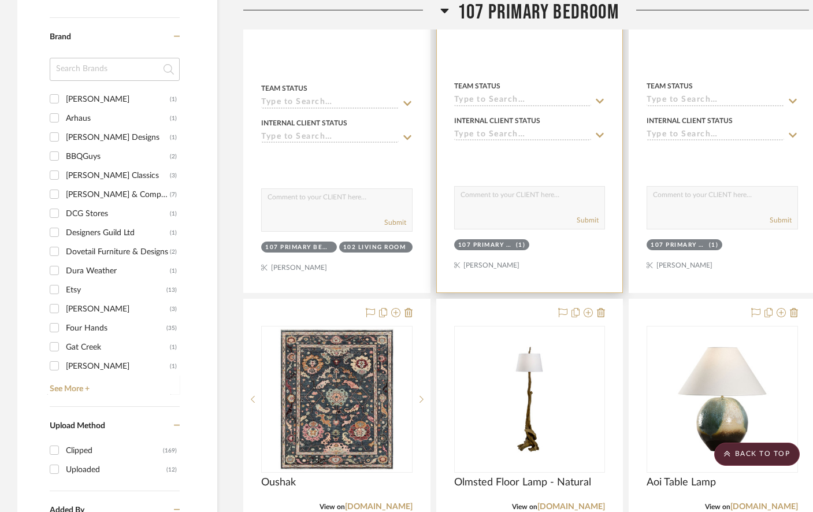
scroll to position [1036, 0]
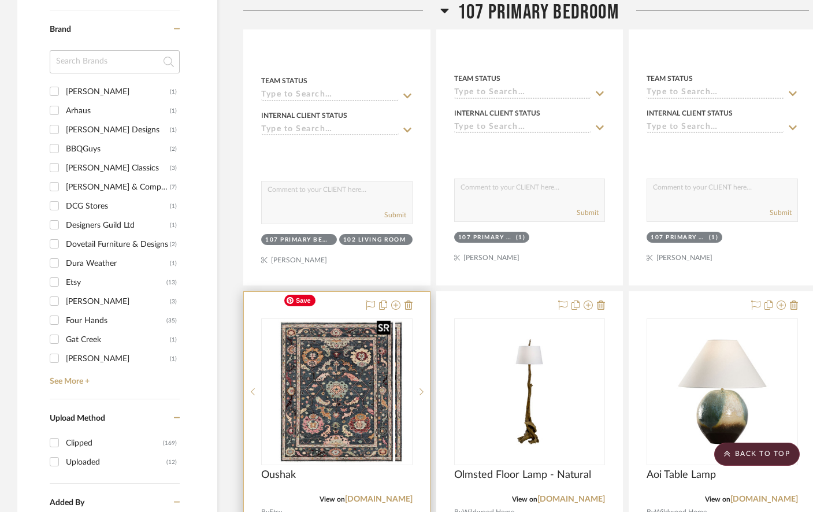
click at [338, 342] on img "0" at bounding box center [346, 391] width 116 height 144
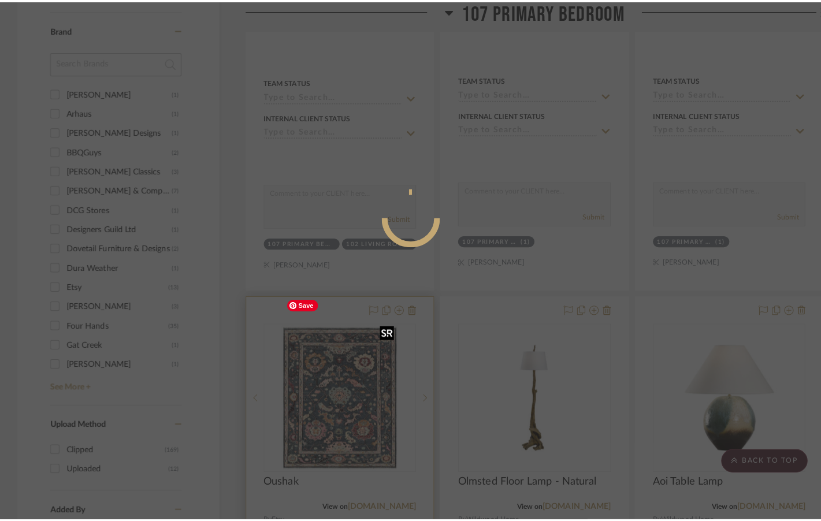
scroll to position [0, 0]
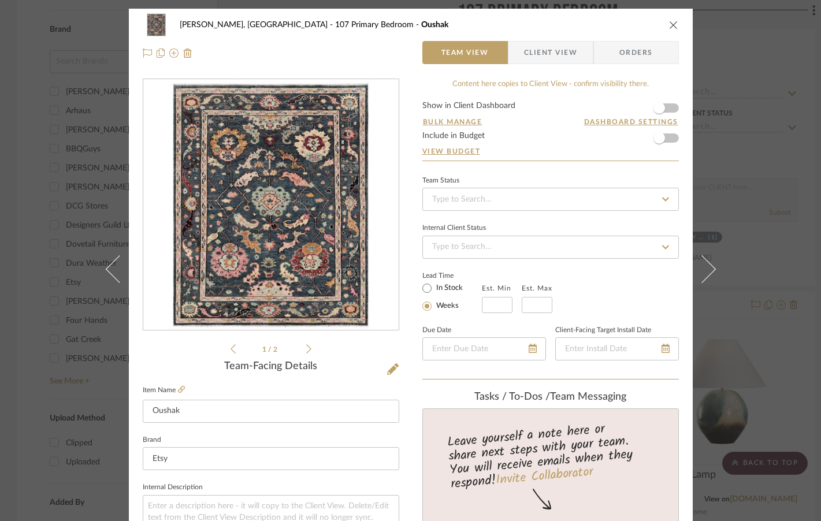
click at [303, 239] on img "0" at bounding box center [270, 205] width 202 height 251
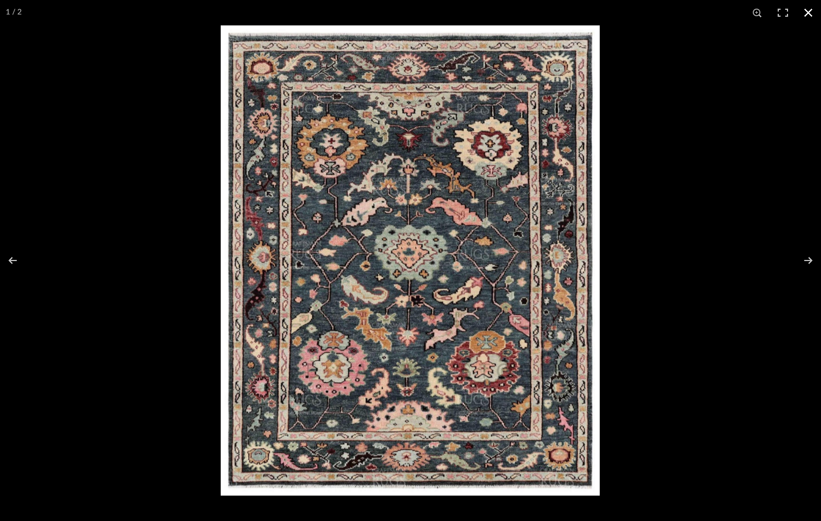
click at [802, 13] on button at bounding box center [808, 12] width 25 height 25
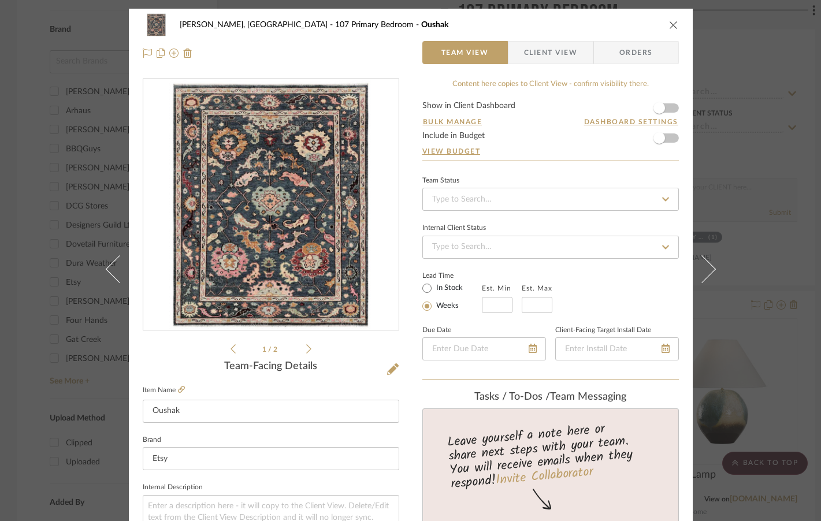
click at [669, 23] on icon "close" at bounding box center [673, 24] width 9 height 9
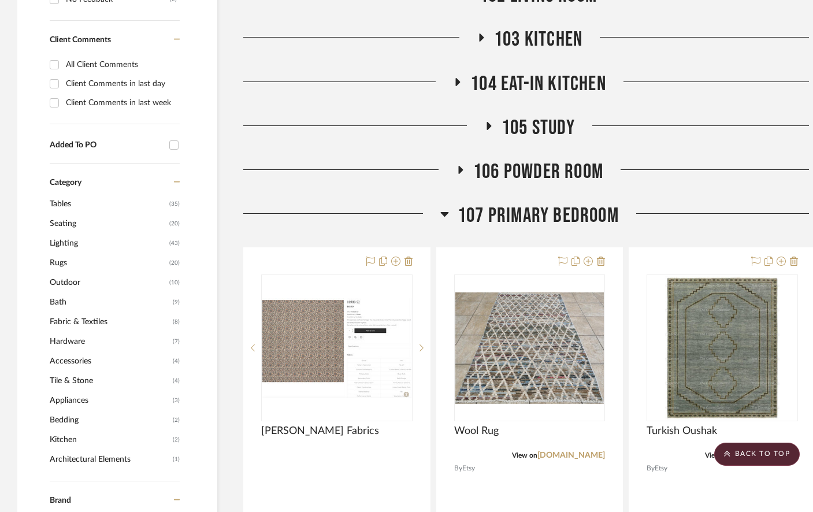
scroll to position [564, 0]
